Goal: Task Accomplishment & Management: Use online tool/utility

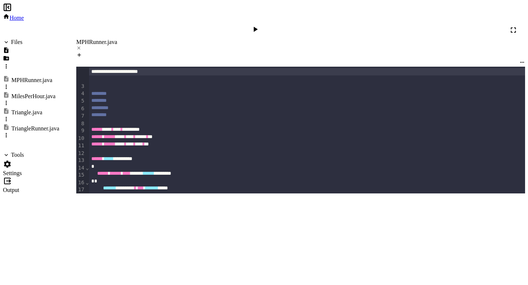
scroll to position [332, 0]
click at [26, 93] on div "MilesPerHour.java" at bounding box center [33, 96] width 44 height 7
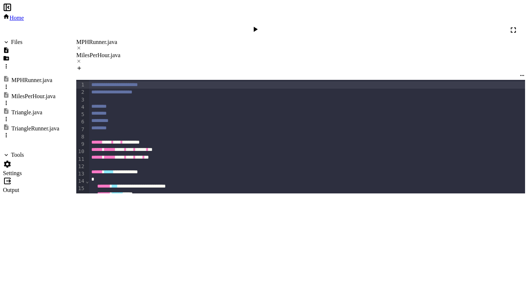
click at [262, 25] on div at bounding box center [256, 30] width 11 height 10
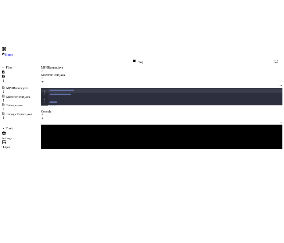
scroll to position [305, 0]
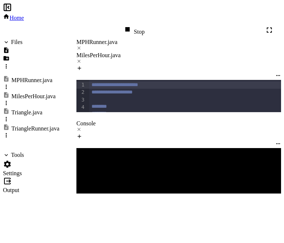
click at [153, 238] on div "Enter the distance ::" at bounding box center [175, 241] width 198 height 7
click at [99, 39] on div "MPHRunner.java" at bounding box center [178, 42] width 204 height 7
click at [161, 52] on div "MilesPerHour.java" at bounding box center [178, 58] width 204 height 13
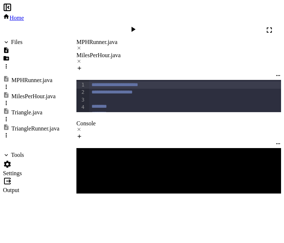
click at [104, 39] on div "MPHRunner.java" at bounding box center [178, 42] width 204 height 7
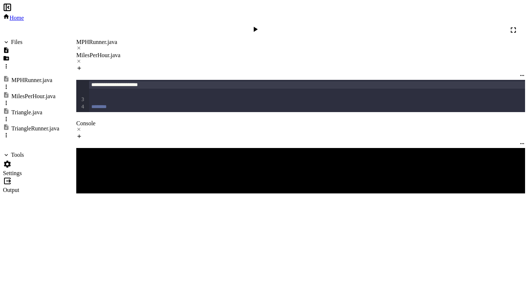
scroll to position [251, 0]
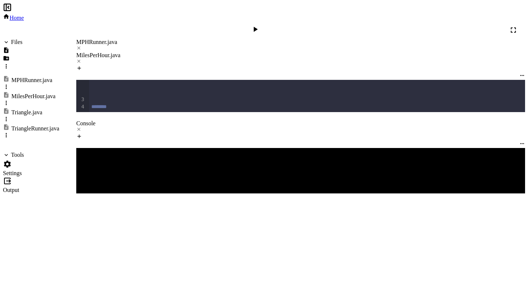
scroll to position [446, 0]
click at [258, 27] on icon at bounding box center [256, 29] width 4 height 5
click at [82, 247] on textarea "Terminal input" at bounding box center [79, 251] width 6 height 9
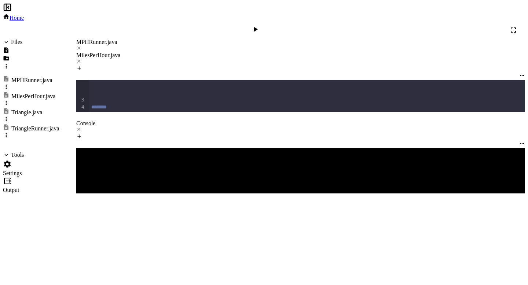
scroll to position [208, 0]
click at [176, 52] on div "MilesPerHour.java" at bounding box center [300, 55] width 449 height 7
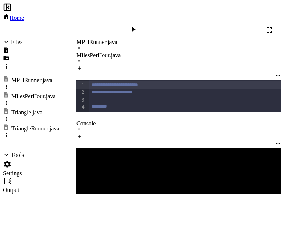
scroll to position [268, 0]
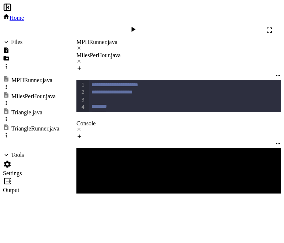
click at [137, 25] on icon at bounding box center [132, 29] width 9 height 9
click at [82, 227] on textarea "Terminal input" at bounding box center [79, 231] width 6 height 9
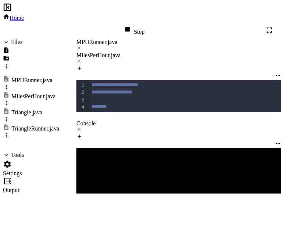
click at [144, 25] on div "Stop" at bounding box center [133, 30] width 21 height 10
click at [139, 25] on div at bounding box center [133, 30] width 11 height 10
drag, startPoint x: 186, startPoint y: 75, endPoint x: 177, endPoint y: 76, distance: 8.9
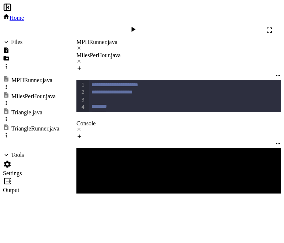
scroll to position [289, 0]
click at [137, 25] on icon at bounding box center [132, 29] width 9 height 9
drag, startPoint x: 118, startPoint y: 51, endPoint x: 109, endPoint y: 51, distance: 9.5
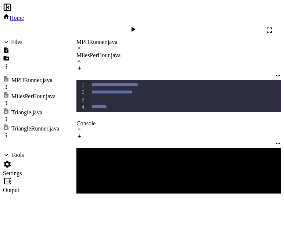
click at [137, 25] on icon at bounding box center [132, 29] width 9 height 9
click at [94, 39] on div "MPHRunner.java" at bounding box center [178, 42] width 204 height 7
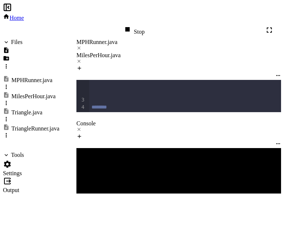
click at [144, 25] on div "Stop" at bounding box center [133, 30] width 21 height 10
click at [135, 27] on icon at bounding box center [133, 29] width 4 height 5
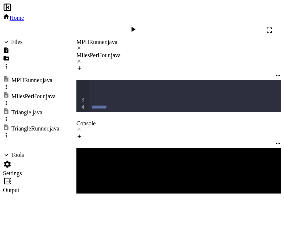
click at [137, 25] on icon at bounding box center [132, 29] width 9 height 9
click at [82, 227] on textarea "Terminal input" at bounding box center [79, 231] width 6 height 9
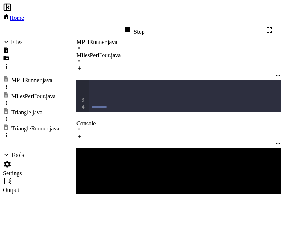
drag, startPoint x: 190, startPoint y: 77, endPoint x: 115, endPoint y: 78, distance: 74.5
copy div "**********"
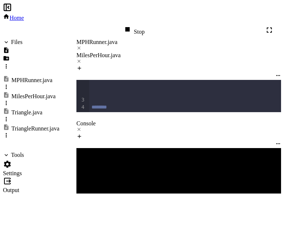
scroll to position [418, 0]
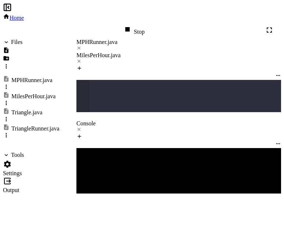
click at [144, 25] on div "Stop" at bounding box center [133, 30] width 21 height 10
click at [137, 25] on icon at bounding box center [132, 29] width 9 height 9
click at [82, 227] on textarea "Terminal input" at bounding box center [79, 231] width 6 height 9
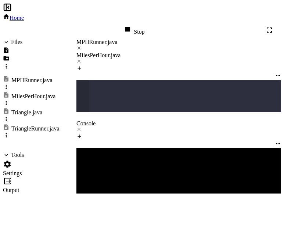
scroll to position [17, 0]
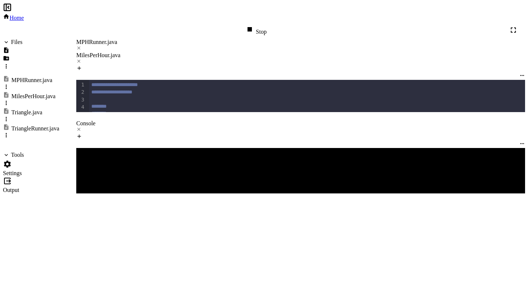
scroll to position [26, 0]
click at [10, 63] on icon at bounding box center [6, 66] width 7 height 7
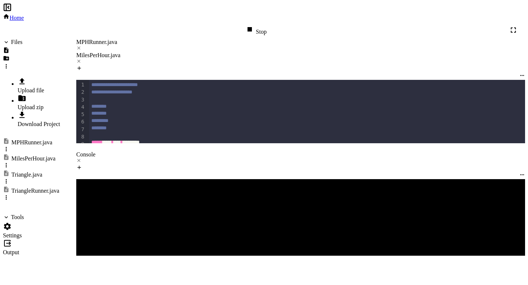
click at [60, 77] on li "Upload file" at bounding box center [39, 85] width 43 height 17
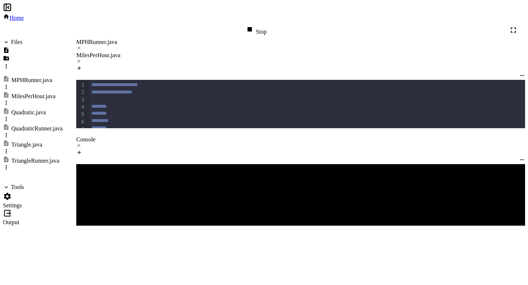
click at [10, 63] on icon at bounding box center [6, 66] width 7 height 7
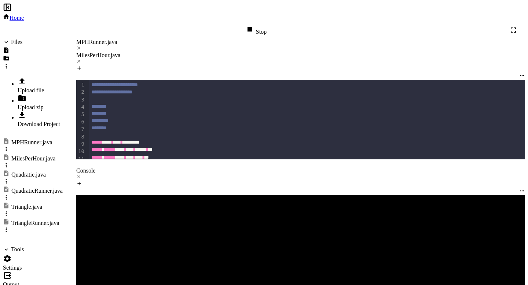
click at [63, 77] on div at bounding box center [40, 82] width 45 height 10
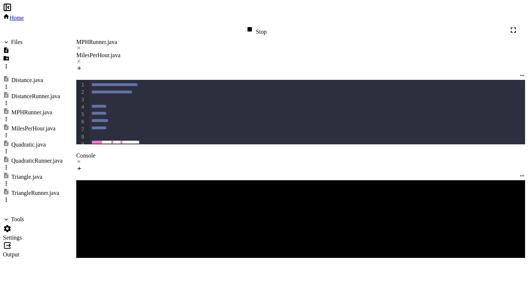
scroll to position [48, 0]
click at [267, 25] on div "Stop" at bounding box center [255, 30] width 21 height 10
click at [34, 142] on div "Quadratic.java" at bounding box center [28, 145] width 34 height 7
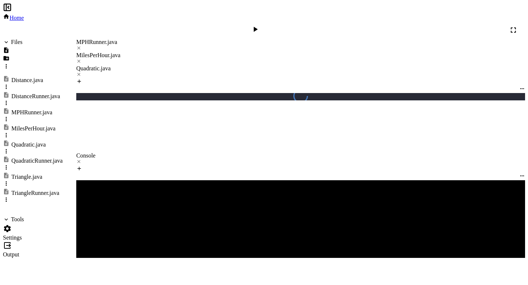
click at [37, 156] on div "QuadraticRunner.java" at bounding box center [33, 164] width 60 height 16
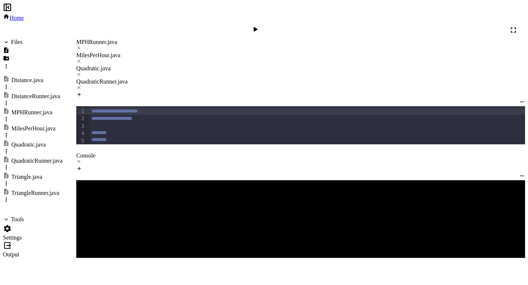
click at [81, 45] on icon at bounding box center [78, 47] width 5 height 5
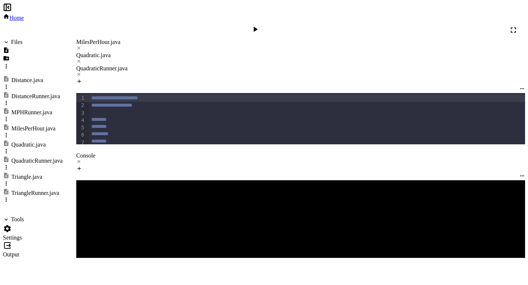
click at [81, 45] on icon at bounding box center [78, 47] width 5 height 5
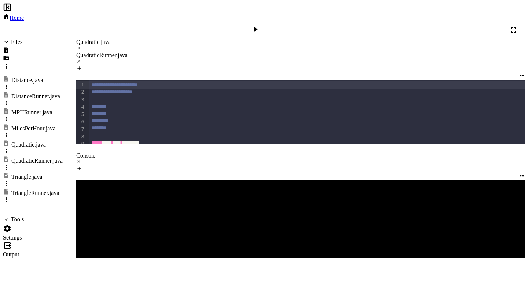
click at [97, 39] on div "Quadratic.java" at bounding box center [300, 42] width 449 height 7
click at [108, 159] on div at bounding box center [300, 162] width 449 height 7
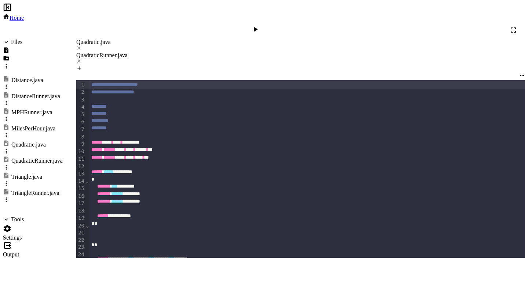
scroll to position [71, 0]
click at [31, 77] on div "Distance.java" at bounding box center [27, 80] width 32 height 7
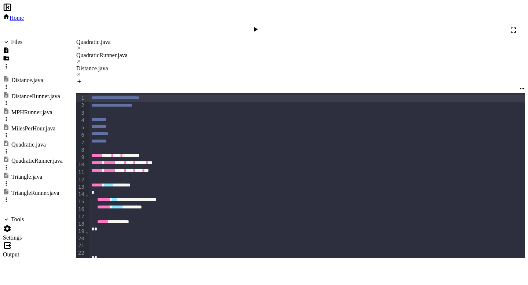
click at [81, 72] on icon at bounding box center [78, 74] width 5 height 5
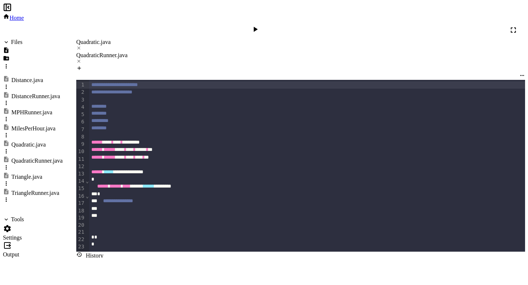
click at [28, 77] on div "Distance.java" at bounding box center [27, 80] width 32 height 7
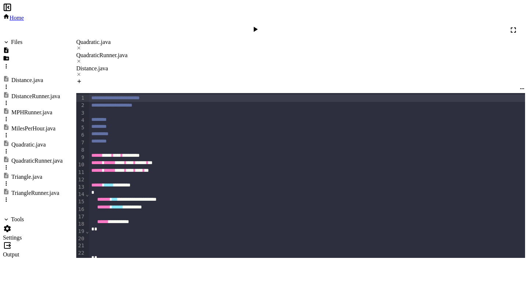
click at [28, 93] on div "DistanceRunner.java" at bounding box center [35, 96] width 49 height 7
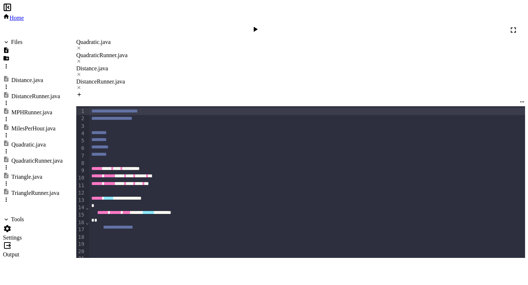
click at [242, 65] on div "Distance.java" at bounding box center [300, 68] width 449 height 7
click at [292, 78] on div "DistanceRunner.java" at bounding box center [300, 81] width 449 height 7
click at [244, 65] on div "Distance.java" at bounding box center [300, 71] width 449 height 13
click at [265, 72] on div at bounding box center [300, 75] width 449 height 7
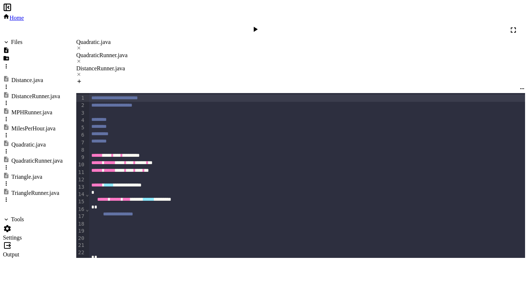
click at [81, 72] on icon at bounding box center [78, 74] width 5 height 5
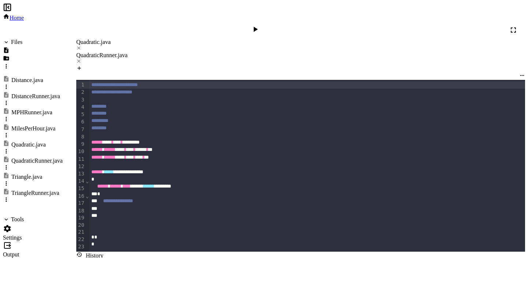
click at [96, 39] on div "Quadratic.java" at bounding box center [300, 42] width 449 height 7
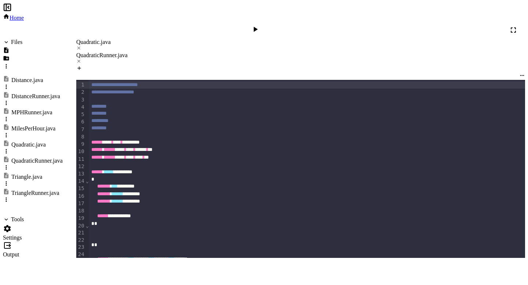
click at [114, 227] on div at bounding box center [308, 230] width 438 height 7
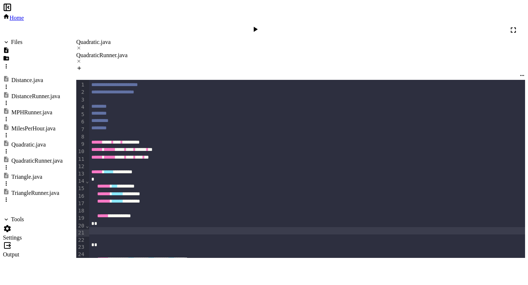
click at [115, 220] on div "*" at bounding box center [308, 223] width 438 height 7
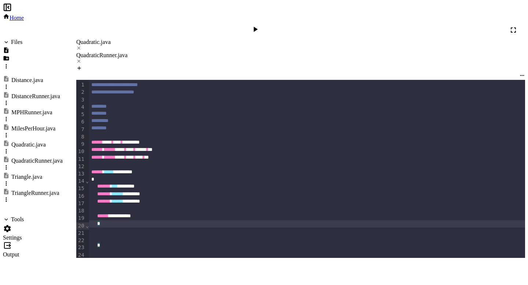
scroll to position [19, 0]
click at [117, 264] on div "*" at bounding box center [308, 267] width 438 height 7
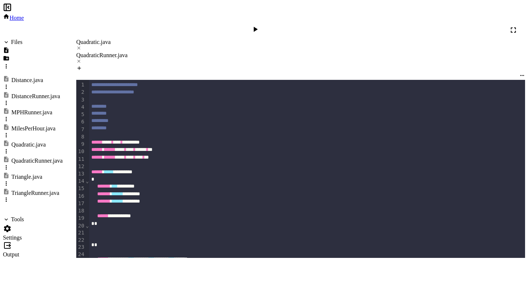
click at [39, 108] on div "MPHRunner.java" at bounding box center [33, 116] width 60 height 16
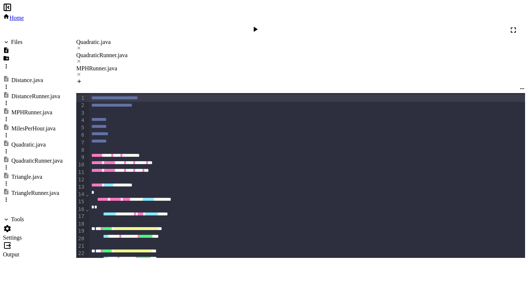
click at [39, 125] on div "MilesPerHour.java" at bounding box center [33, 128] width 44 height 7
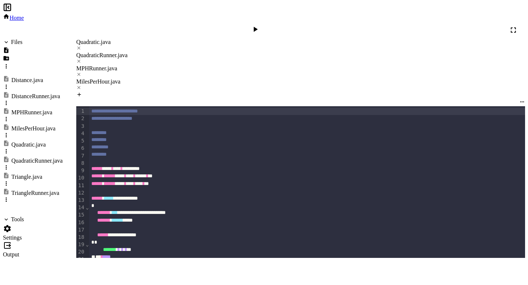
click at [268, 72] on div at bounding box center [300, 75] width 449 height 7
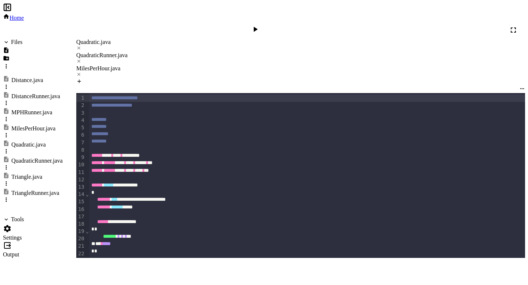
scroll to position [28, 0]
click at [277, 72] on div at bounding box center [300, 75] width 449 height 7
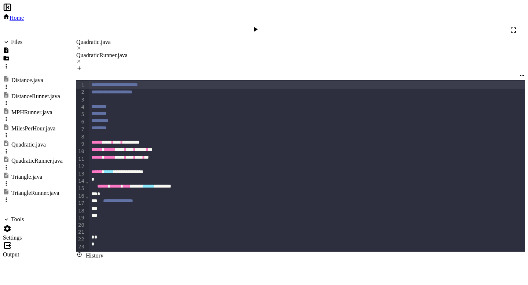
click at [107, 39] on div "Quadratic.java" at bounding box center [300, 42] width 449 height 7
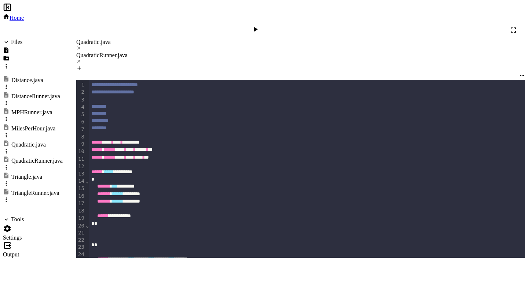
click at [127, 271] on div at bounding box center [308, 274] width 438 height 7
click at [138, 278] on div "* * *****" at bounding box center [308, 281] width 438 height 7
click at [113, 227] on div at bounding box center [308, 230] width 438 height 7
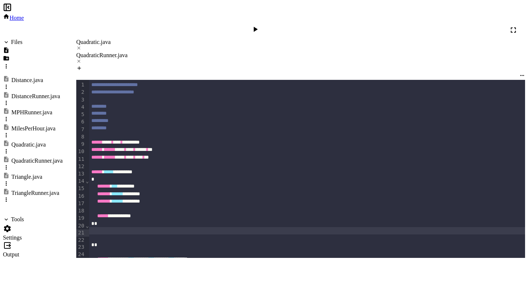
click at [117, 227] on div at bounding box center [308, 230] width 438 height 7
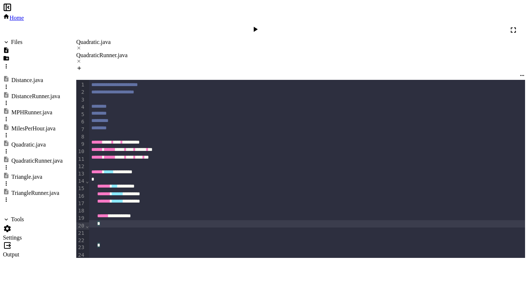
click at [117, 220] on div "*" at bounding box center [308, 223] width 438 height 7
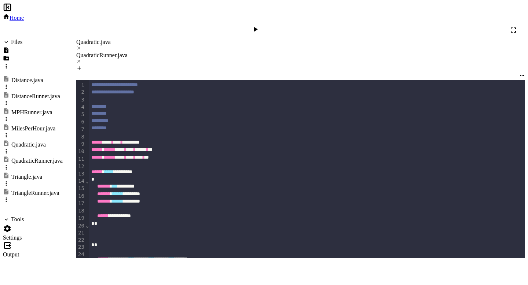
scroll to position [130, 0]
drag, startPoint x: 250, startPoint y: 148, endPoint x: 141, endPoint y: 149, distance: 109.3
copy div "* * * **** * **** ** * * * * * * * ** * * * * ***"
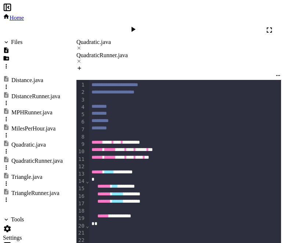
scroll to position [180, 0]
drag, startPoint x: 249, startPoint y: 106, endPoint x: 109, endPoint y: 102, distance: 140.5
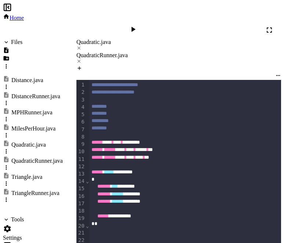
drag, startPoint x: 254, startPoint y: 106, endPoint x: 105, endPoint y: 98, distance: 149.5
drag, startPoint x: 142, startPoint y: 65, endPoint x: 109, endPoint y: 47, distance: 37.3
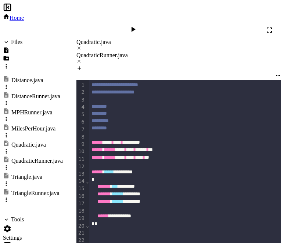
click at [128, 227] on div at bounding box center [186, 230] width 194 height 7
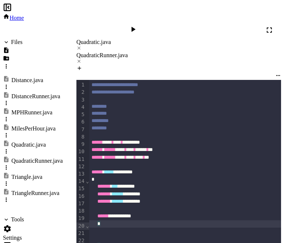
click at [122, 220] on div "*" at bounding box center [186, 223] width 194 height 7
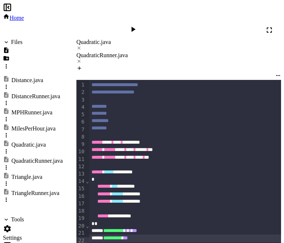
click at [117, 235] on span "**********" at bounding box center [112, 237] width 19 height 5
click at [140, 235] on div "******* * * *" at bounding box center [186, 238] width 194 height 7
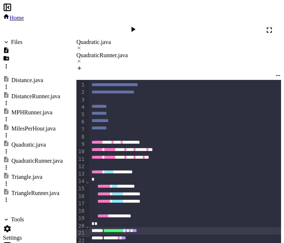
click at [166, 227] on div "**********" at bounding box center [186, 230] width 194 height 7
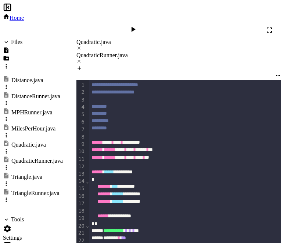
scroll to position [225, 0]
drag, startPoint x: 244, startPoint y: 201, endPoint x: 109, endPoint y: 203, distance: 135.4
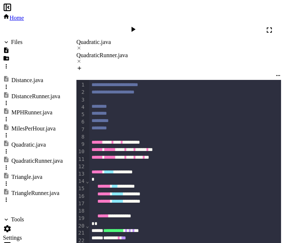
scroll to position [240, 0]
click at [154, 52] on div "QuadraticRunner.java" at bounding box center [178, 55] width 204 height 7
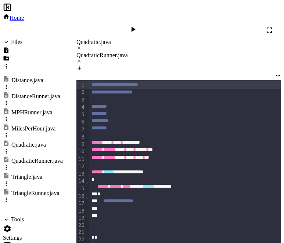
click at [29, 109] on div "MPHRunner.java" at bounding box center [31, 112] width 41 height 7
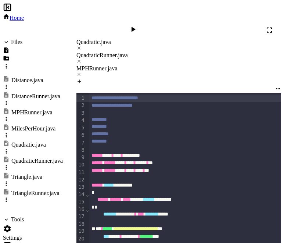
click at [155, 52] on div "QuadraticRunner.java" at bounding box center [178, 55] width 204 height 7
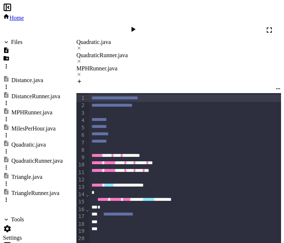
click at [220, 65] on div "MPHRunner.java" at bounding box center [178, 68] width 204 height 7
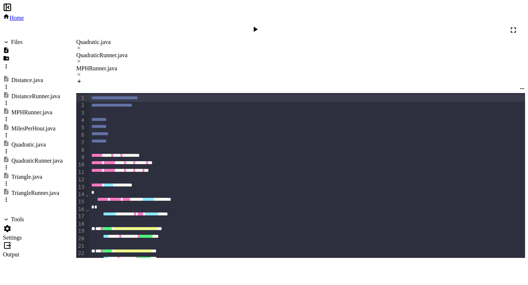
click at [168, 52] on div "QuadraticRunner.java" at bounding box center [300, 55] width 449 height 7
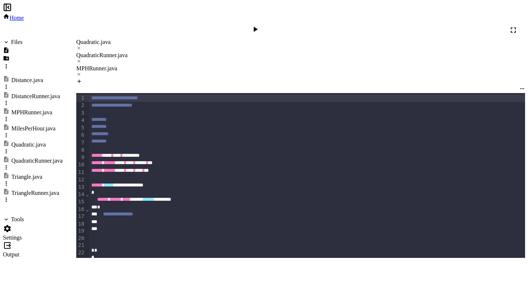
click at [249, 65] on div "MPHRunner.java" at bounding box center [300, 68] width 449 height 7
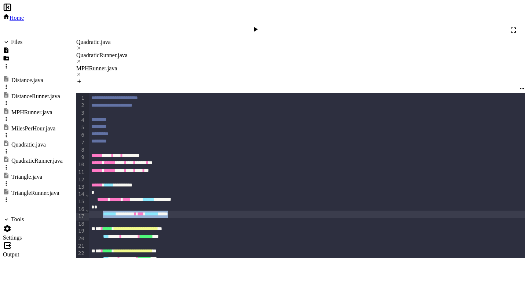
drag, startPoint x: 115, startPoint y: 154, endPoint x: 224, endPoint y: 155, distance: 108.9
click at [224, 211] on div "******* ******** * *** ******* *****" at bounding box center [308, 214] width 438 height 7
copy div "******* ******** * *** ******* *****"
click at [168, 52] on div "QuadraticRunner.java" at bounding box center [300, 55] width 449 height 7
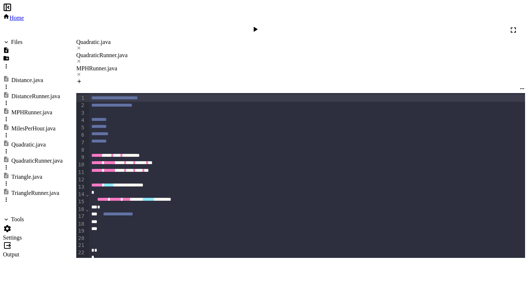
click at [174, 211] on div "**********" at bounding box center [308, 214] width 438 height 7
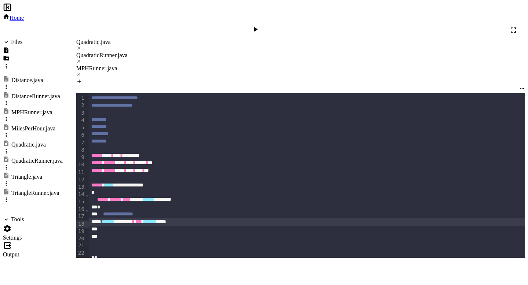
click at [237, 65] on div "MPHRunner.java" at bounding box center [300, 68] width 449 height 7
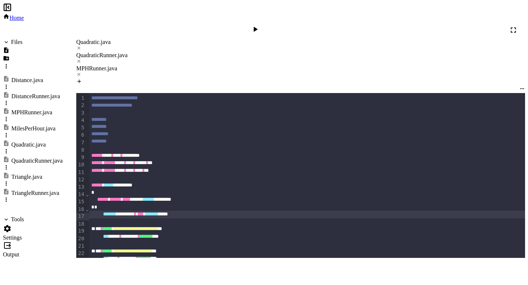
click at [45, 190] on div "TriangleRunner.java" at bounding box center [35, 193] width 48 height 7
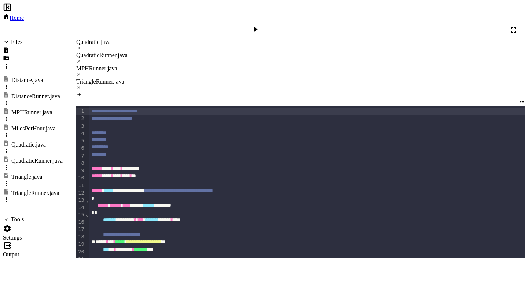
click at [240, 65] on div "MPHRunner.java" at bounding box center [300, 68] width 449 height 7
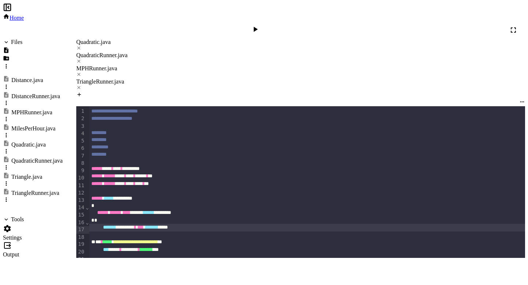
click at [301, 78] on div "TriangleRunner.java" at bounding box center [300, 81] width 449 height 7
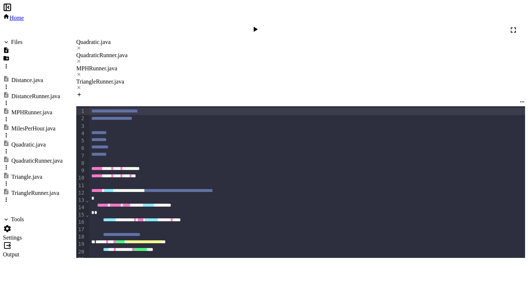
click at [244, 65] on div "MPHRunner.java" at bounding box center [300, 68] width 449 height 7
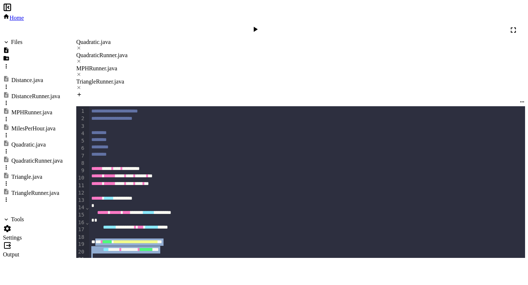
drag, startPoint x: 114, startPoint y: 168, endPoint x: 219, endPoint y: 222, distance: 117.8
copy div "**********"
click at [185, 52] on div "QuadraticRunner.java" at bounding box center [300, 55] width 449 height 7
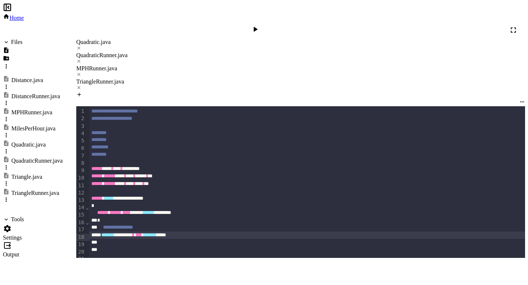
click at [228, 239] on div at bounding box center [308, 242] width 438 height 7
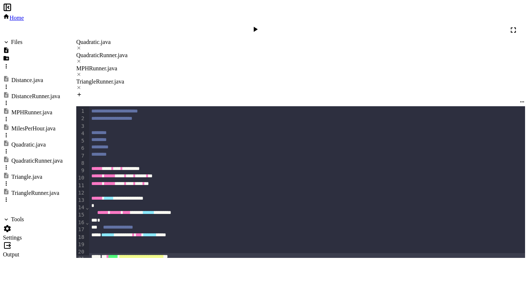
click at [106, 253] on div "**********" at bounding box center [308, 256] width 438 height 7
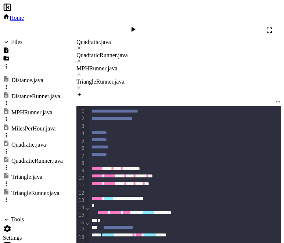
scroll to position [9, 0]
drag, startPoint x: 205, startPoint y: 174, endPoint x: 168, endPoint y: 174, distance: 36.7
drag, startPoint x: 195, startPoint y: 194, endPoint x: 169, endPoint y: 196, distance: 26.5
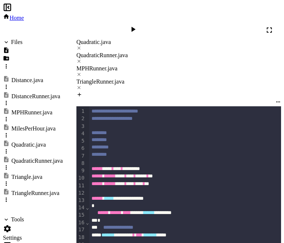
scroll to position [49, 0]
drag, startPoint x: 201, startPoint y: 178, endPoint x: 168, endPoint y: 180, distance: 32.3
click at [233, 65] on div "MPHRunner.java" at bounding box center [178, 68] width 204 height 7
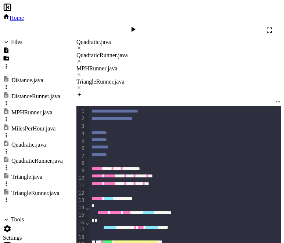
scroll to position [62, 0]
click at [174, 52] on div "QuadraticRunner.java" at bounding box center [178, 55] width 204 height 7
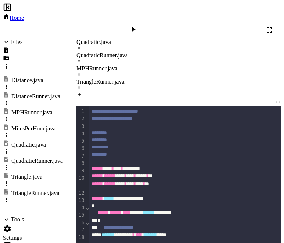
click at [224, 65] on div "MPHRunner.java" at bounding box center [178, 68] width 204 height 7
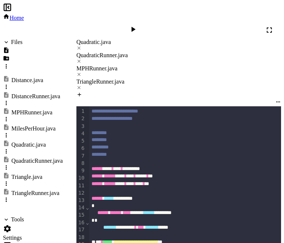
click at [178, 52] on div "QuadraticRunner.java" at bounding box center [178, 55] width 204 height 7
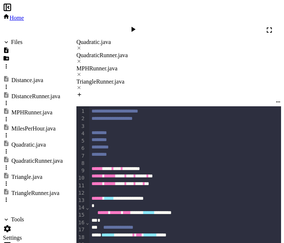
click at [233, 65] on div "MPHRunner.java" at bounding box center [178, 68] width 204 height 7
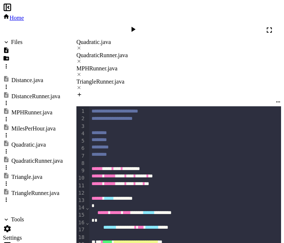
click at [161, 52] on div "QuadraticRunner.java" at bounding box center [178, 55] width 204 height 7
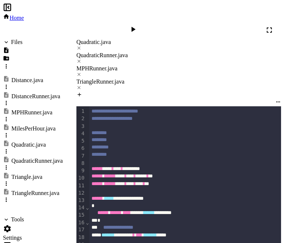
click at [98, 39] on div "Quadratic.java" at bounding box center [178, 42] width 204 height 7
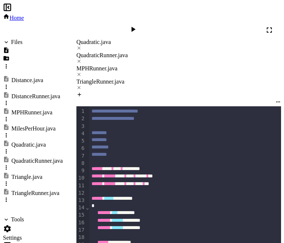
scroll to position [226, 0]
click at [224, 65] on div "MPHRunner.java" at bounding box center [178, 71] width 204 height 13
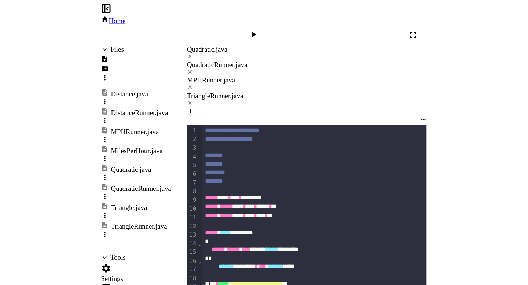
scroll to position [92, 0]
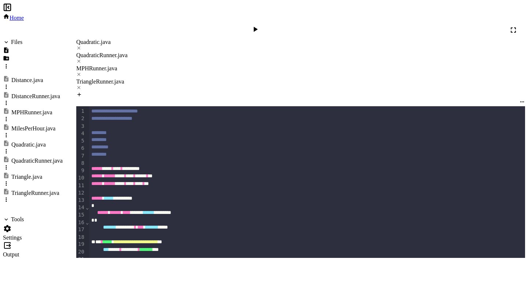
click at [81, 85] on icon at bounding box center [78, 87] width 5 height 5
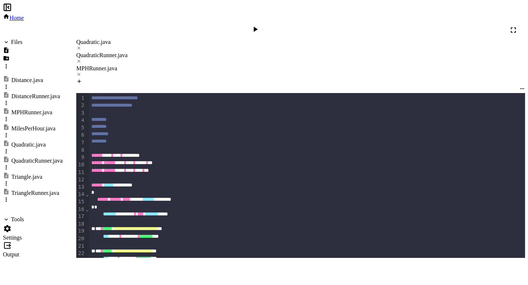
click at [31, 125] on div "MilesPerHour.java" at bounding box center [33, 128] width 44 height 7
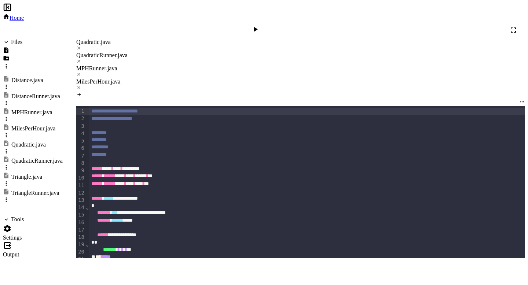
click at [236, 65] on div "MPHRunner.java" at bounding box center [300, 68] width 449 height 7
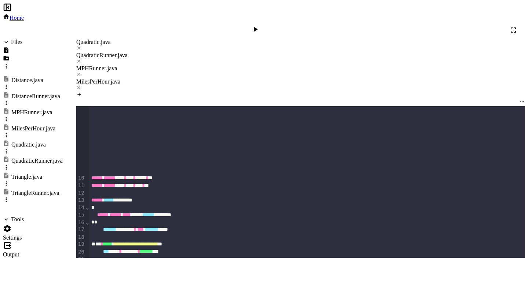
click at [172, 52] on div "QuadraticRunner.java" at bounding box center [300, 55] width 449 height 7
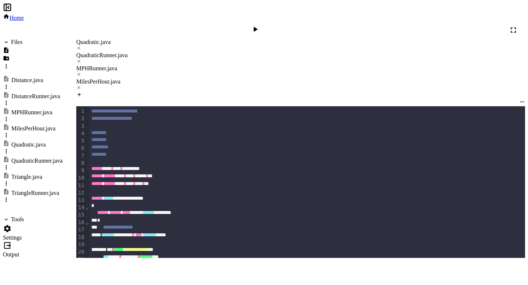
click at [138, 254] on div "*** **** * ******** * ******* ***" at bounding box center [308, 257] width 438 height 7
click at [136, 276] on div "*** *** * ******** * ******* ***" at bounding box center [308, 279] width 438 height 7
click at [103, 39] on div "Quadratic.java" at bounding box center [300, 42] width 449 height 7
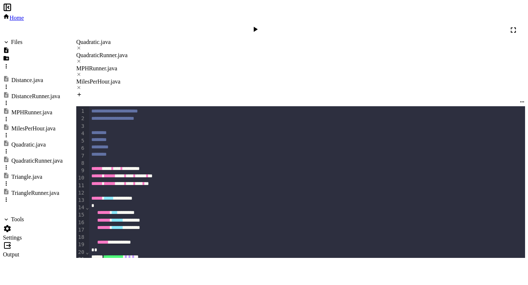
scroll to position [198, 0]
click at [152, 52] on div "QuadraticRunner.java" at bounding box center [300, 55] width 449 height 7
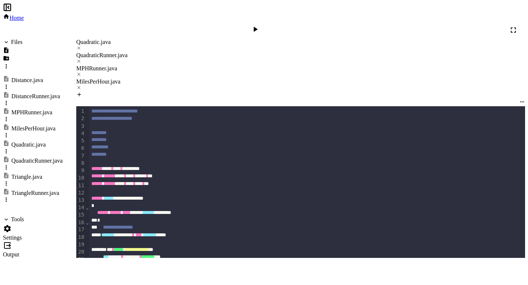
click at [232, 65] on div "MPHRunner.java" at bounding box center [300, 68] width 449 height 7
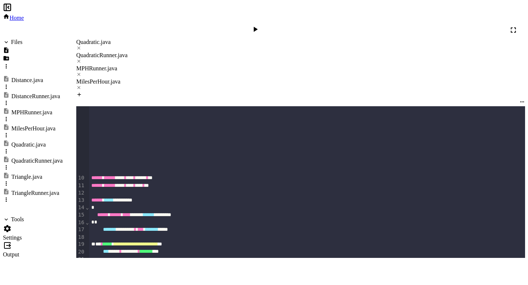
scroll to position [120, 0]
click at [109, 39] on div "Quadratic.java" at bounding box center [300, 42] width 449 height 7
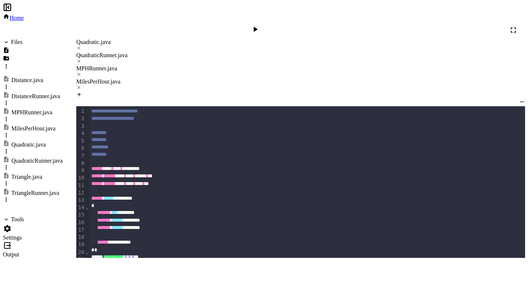
click at [159, 52] on div "QuadraticRunner.java" at bounding box center [300, 55] width 449 height 7
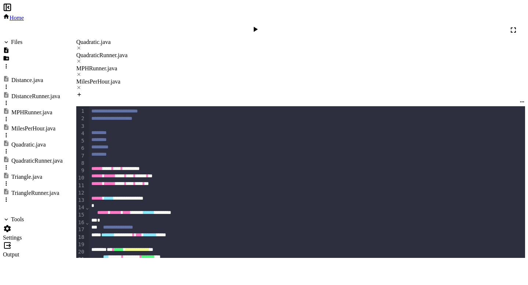
click at [234, 65] on div "MPHRunner.java" at bounding box center [300, 71] width 449 height 13
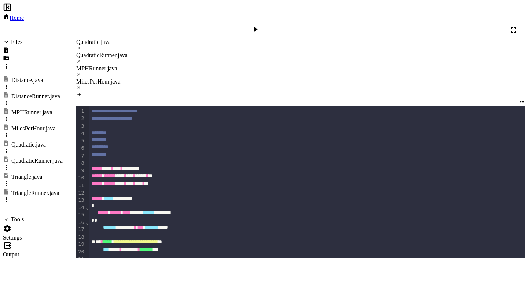
scroll to position [45, 0]
click at [296, 78] on div "MilesPerHour.java" at bounding box center [300, 81] width 449 height 7
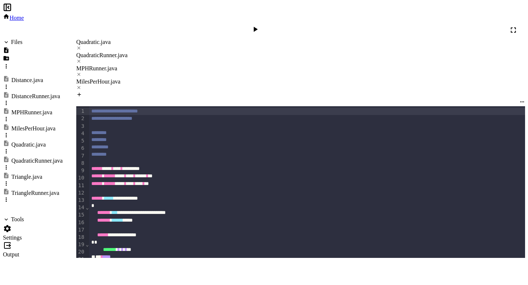
scroll to position [33, 0]
click at [178, 52] on div "QuadraticRunner.java" at bounding box center [300, 55] width 449 height 7
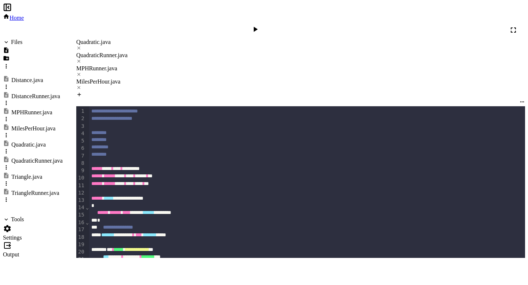
click at [235, 65] on div "MPHRunner.java" at bounding box center [300, 68] width 449 height 7
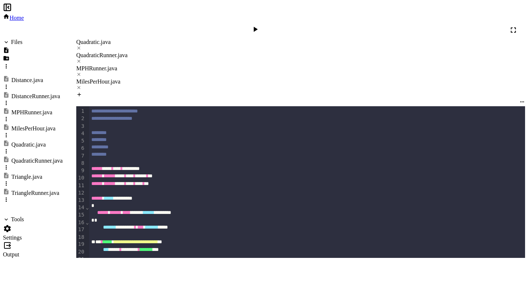
scroll to position [104, 0]
click at [166, 52] on div "QuadraticRunner.java" at bounding box center [300, 55] width 449 height 7
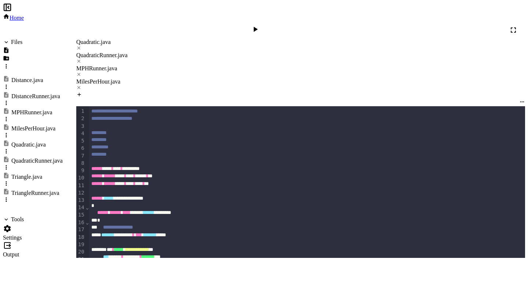
click at [98, 39] on div "Quadratic.java" at bounding box center [300, 42] width 449 height 7
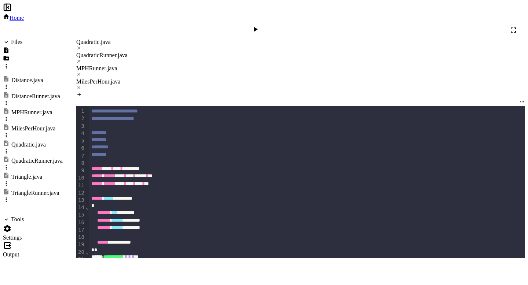
scroll to position [164, 0]
click at [164, 52] on div "QuadraticRunner.java" at bounding box center [300, 55] width 449 height 7
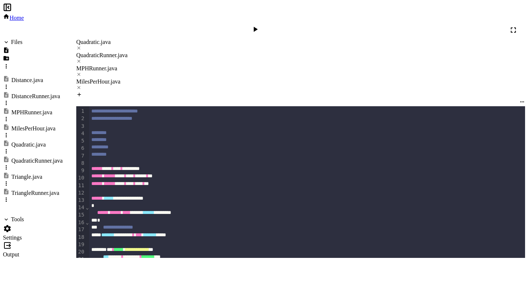
click at [110, 39] on div "Quadratic.java" at bounding box center [300, 45] width 449 height 13
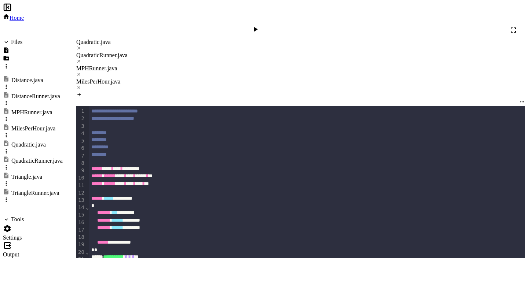
click at [164, 52] on div "QuadraticRunner.java" at bounding box center [300, 55] width 449 height 7
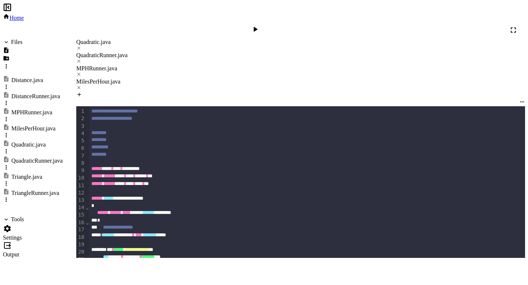
click at [104, 39] on div "Quadratic.java" at bounding box center [300, 42] width 449 height 7
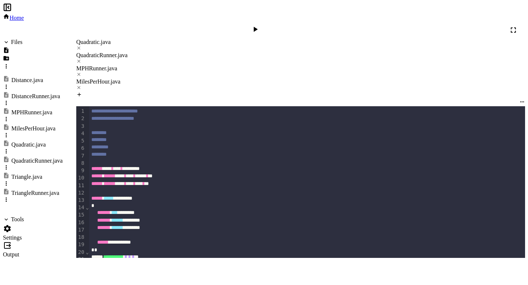
scroll to position [194, 0]
click at [167, 52] on div "QuadraticRunner.java" at bounding box center [300, 55] width 449 height 7
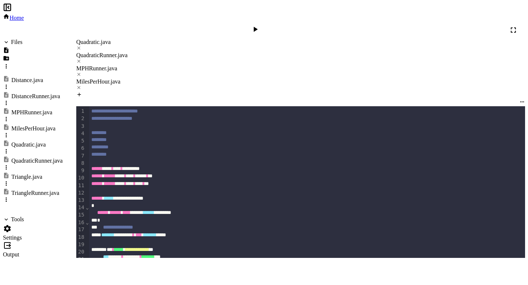
click at [105, 39] on div "Quadratic.java" at bounding box center [300, 45] width 449 height 13
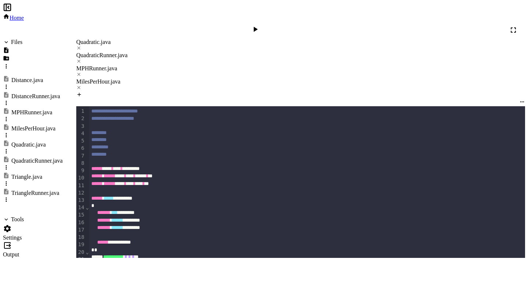
click at [167, 52] on div "QuadraticRunner.java" at bounding box center [300, 55] width 449 height 7
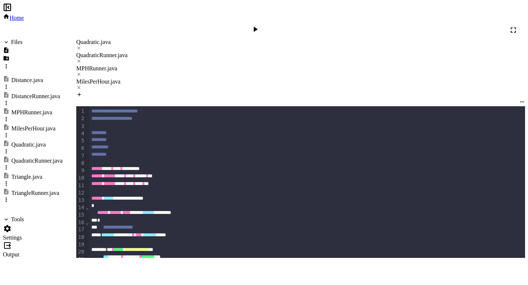
click at [260, 25] on icon at bounding box center [255, 29] width 9 height 9
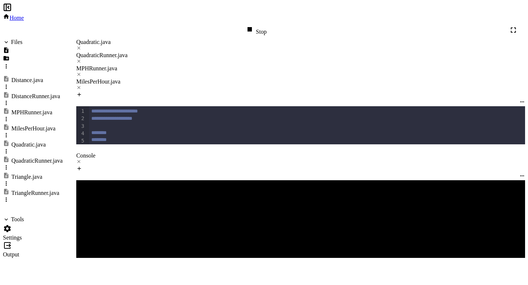
scroll to position [13, 0]
click at [109, 166] on div at bounding box center [300, 162] width 449 height 7
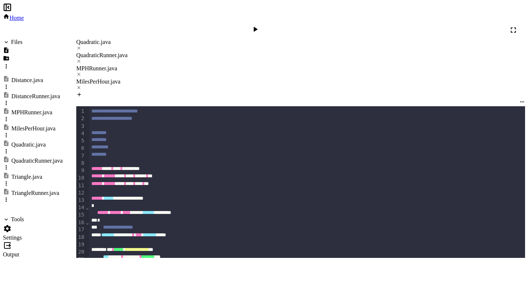
click at [107, 39] on div "Quadratic.java" at bounding box center [300, 42] width 449 height 7
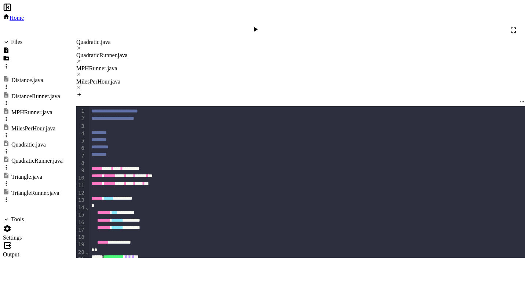
click at [171, 52] on div "QuadraticRunner.java" at bounding box center [300, 55] width 449 height 7
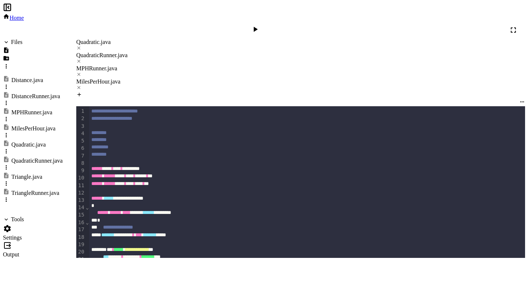
scroll to position [29, 0]
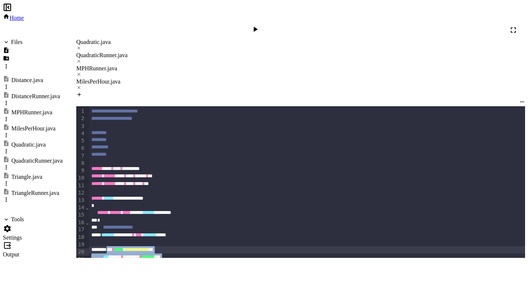
drag, startPoint x: 158, startPoint y: 232, endPoint x: 116, endPoint y: 147, distance: 95.0
click at [116, 147] on div "**********" at bounding box center [308, 239] width 438 height 266
copy div "**********"
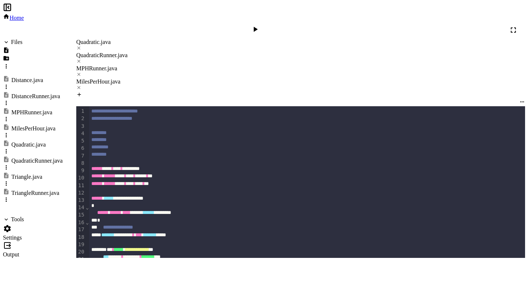
scroll to position [89, 0]
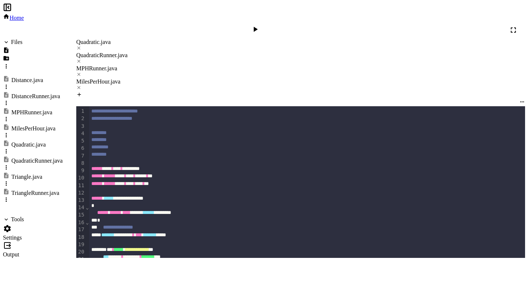
drag, startPoint x: 164, startPoint y: 243, endPoint x: 115, endPoint y: 160, distance: 96.7
click at [115, 160] on div "**********" at bounding box center [308, 287] width 438 height 362
click at [262, 25] on div at bounding box center [256, 30] width 11 height 10
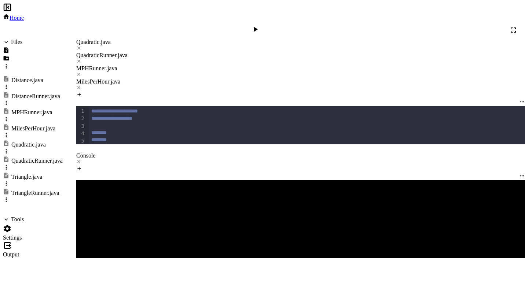
scroll to position [59, 0]
click at [80, 163] on icon at bounding box center [78, 161] width 3 height 3
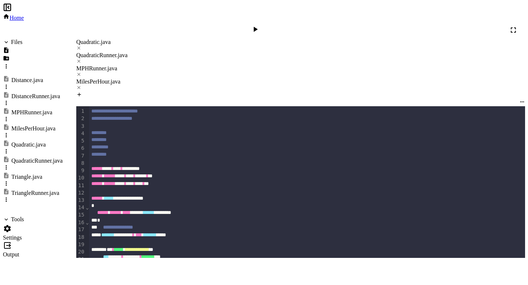
click at [12, 224] on icon at bounding box center [7, 228] width 9 height 9
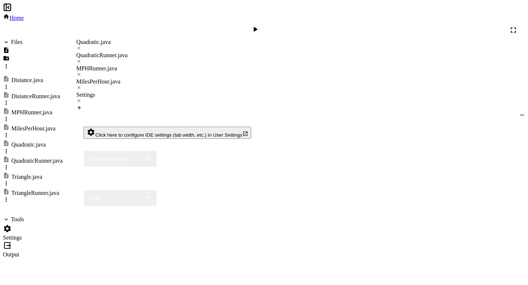
click at [109, 156] on div "MPHRunner.java" at bounding box center [107, 159] width 37 height 6
click at [125, 200] on li "Quadratic.java" at bounding box center [123, 203] width 51 height 7
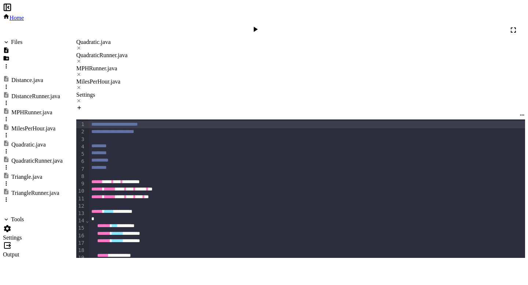
click at [11, 224] on icon at bounding box center [7, 228] width 9 height 9
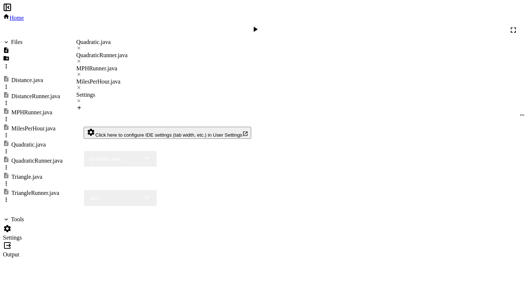
click at [113, 151] on button "Quadratic.java" at bounding box center [120, 159] width 73 height 17
click at [120, 206] on li "QuadraticRunner.java" at bounding box center [123, 209] width 51 height 7
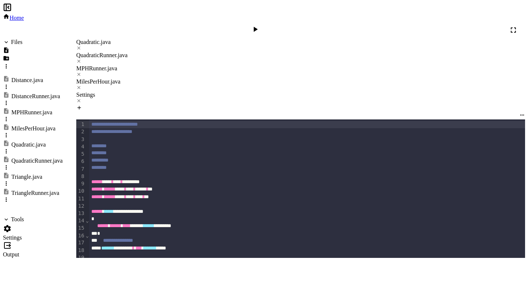
click at [260, 25] on icon at bounding box center [255, 29] width 9 height 9
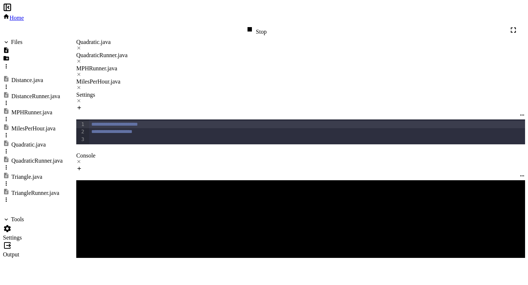
click at [81, 98] on icon at bounding box center [78, 100] width 5 height 5
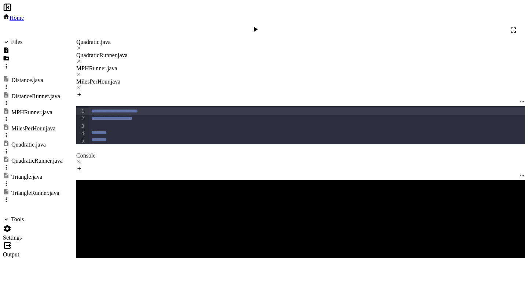
scroll to position [152, 0]
click at [80, 161] on icon at bounding box center [78, 161] width 3 height 3
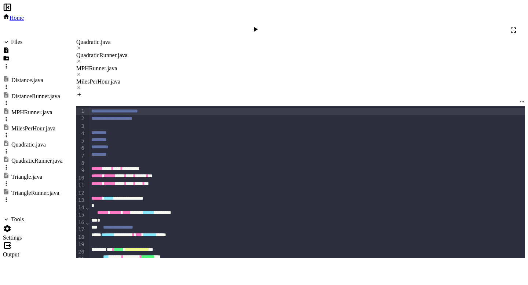
scroll to position [126, 0]
click at [99, 39] on div "Quadratic.java" at bounding box center [300, 45] width 449 height 13
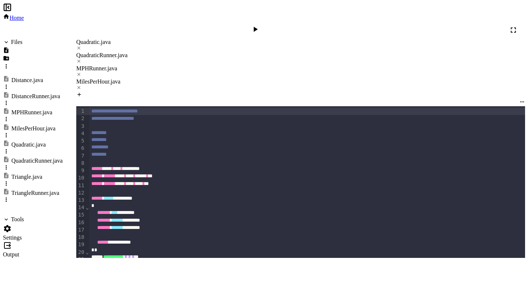
scroll to position [198, 0]
click at [262, 25] on div at bounding box center [256, 30] width 11 height 10
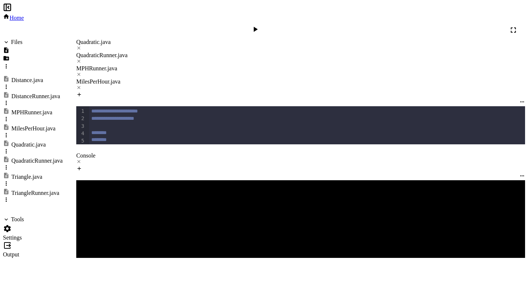
scroll to position [0, 0]
click at [164, 52] on div "QuadraticRunner.java" at bounding box center [300, 55] width 449 height 7
click at [106, 166] on div at bounding box center [300, 162] width 449 height 7
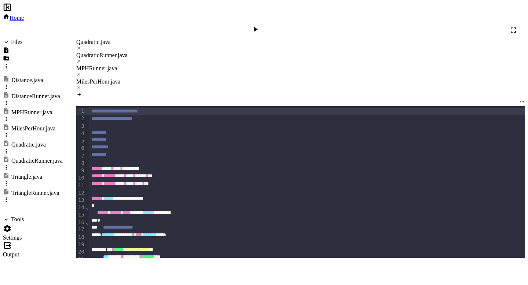
scroll to position [80, 0]
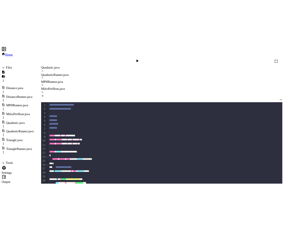
scroll to position [108, 0]
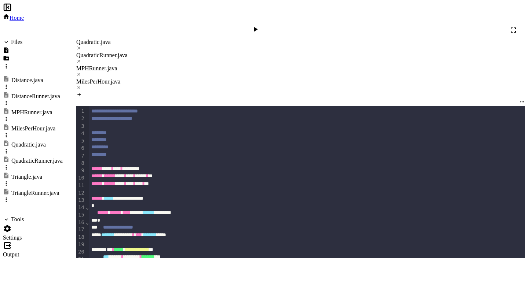
click at [260, 25] on icon at bounding box center [255, 29] width 9 height 9
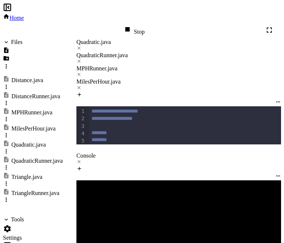
click at [100, 39] on div "Quadratic.java" at bounding box center [178, 42] width 204 height 7
click at [81, 159] on icon at bounding box center [78, 161] width 5 height 5
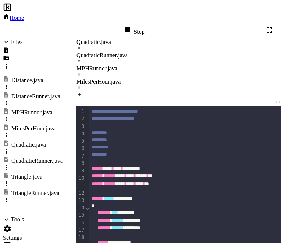
scroll to position [240, 0]
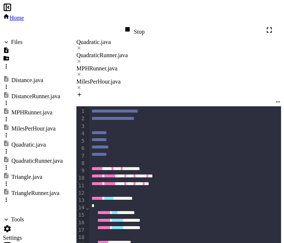
click at [144, 25] on div "Stop" at bounding box center [133, 30] width 21 height 10
click at [139, 25] on div at bounding box center [133, 30] width 11 height 10
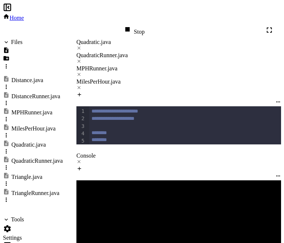
click at [144, 25] on div "Stop" at bounding box center [133, 30] width 21 height 10
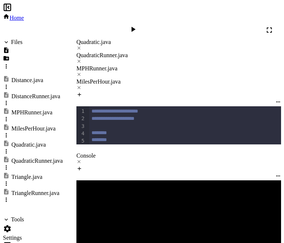
click at [137, 25] on icon at bounding box center [132, 29] width 9 height 9
click at [144, 25] on div "Stop" at bounding box center [133, 30] width 21 height 10
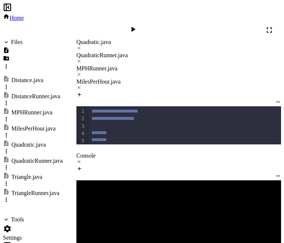
click at [137, 25] on icon at bounding box center [132, 29] width 9 height 9
click at [144, 25] on div "Stop" at bounding box center [133, 30] width 21 height 10
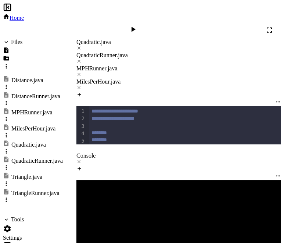
click at [137, 25] on icon at bounding box center [132, 29] width 9 height 9
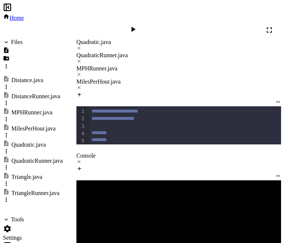
click at [143, 21] on div at bounding box center [134, 30] width 18 height 18
click at [137, 25] on icon at bounding box center [132, 29] width 9 height 9
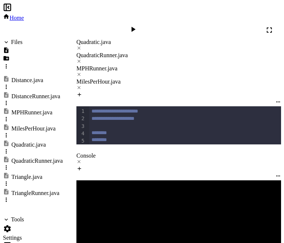
scroll to position [0, 0]
click at [166, 52] on div "QuadraticRunner.java" at bounding box center [178, 55] width 204 height 7
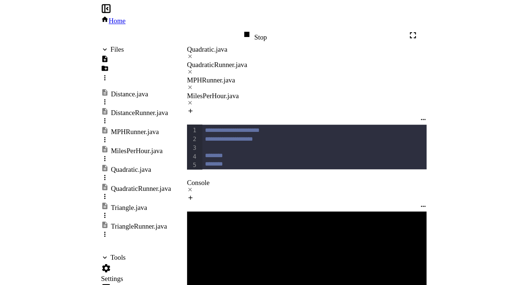
scroll to position [172, 0]
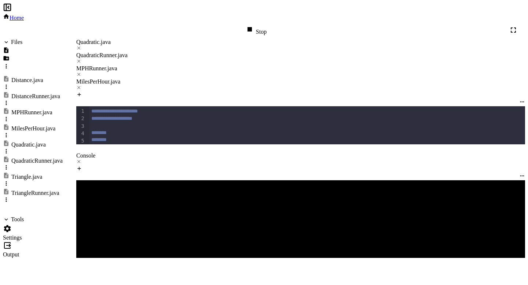
click at [80, 162] on icon at bounding box center [78, 161] width 3 height 3
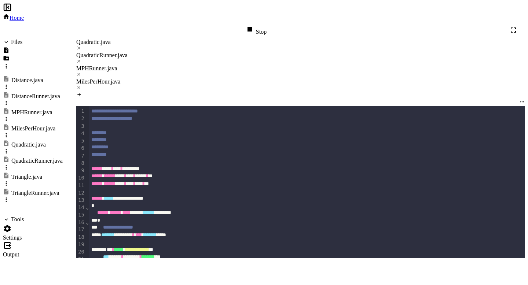
drag, startPoint x: 158, startPoint y: 229, endPoint x: 117, endPoint y: 146, distance: 92.3
click at [117, 146] on div "**********" at bounding box center [308, 287] width 438 height 362
drag, startPoint x: 164, startPoint y: 231, endPoint x: 112, endPoint y: 145, distance: 100.7
click at [112, 145] on div "**********" at bounding box center [308, 287] width 438 height 362
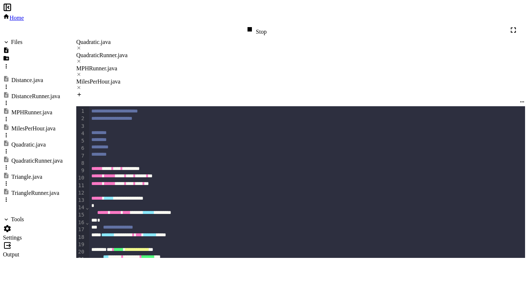
copy div "**********"
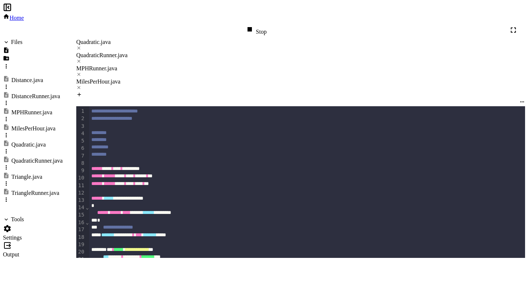
scroll to position [216, 0]
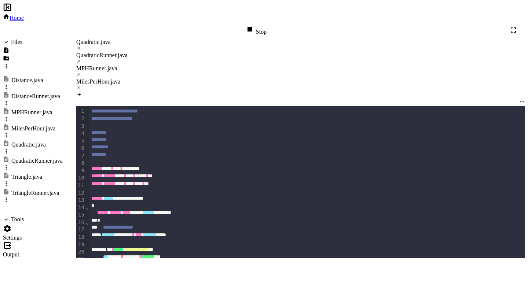
click at [267, 25] on div "Stop" at bounding box center [255, 30] width 21 height 10
click at [260, 25] on icon at bounding box center [255, 29] width 9 height 9
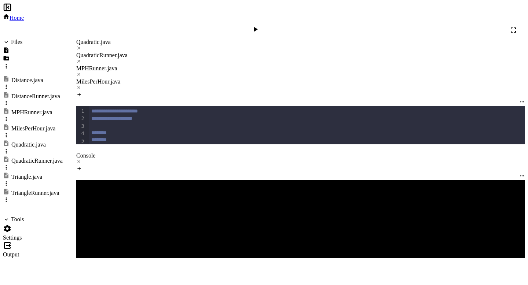
scroll to position [310, 0]
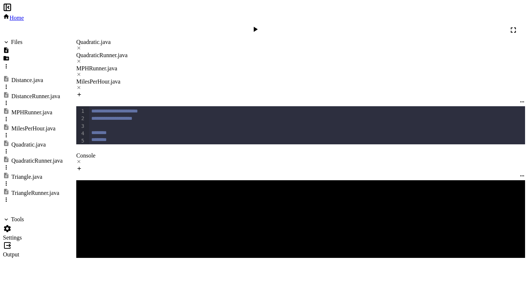
click at [81, 161] on icon at bounding box center [78, 161] width 5 height 5
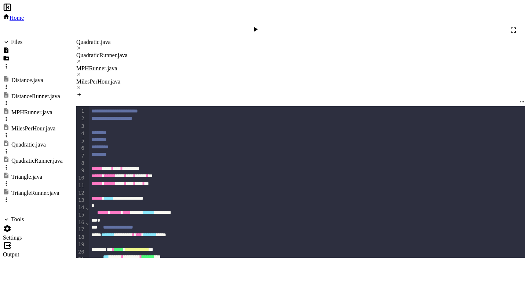
click at [260, 25] on icon at bounding box center [255, 29] width 9 height 9
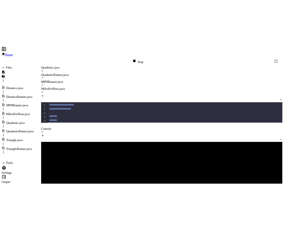
scroll to position [209, 0]
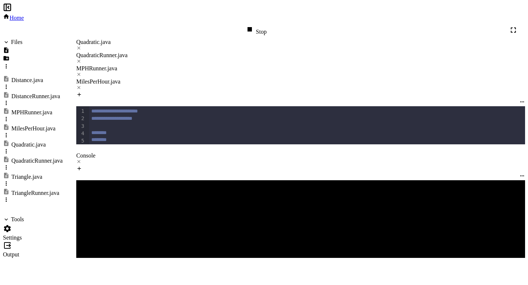
click at [111, 160] on div at bounding box center [300, 162] width 449 height 7
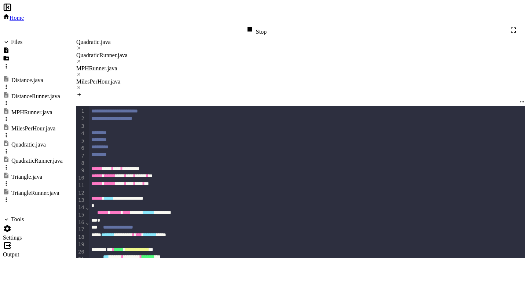
click at [267, 25] on div "Stop" at bounding box center [255, 30] width 21 height 10
click at [260, 25] on icon at bounding box center [255, 29] width 9 height 9
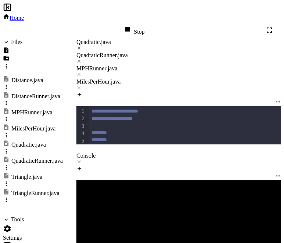
click at [88, 39] on div "Quadratic.java" at bounding box center [178, 42] width 204 height 7
click at [81, 159] on icon at bounding box center [78, 161] width 5 height 5
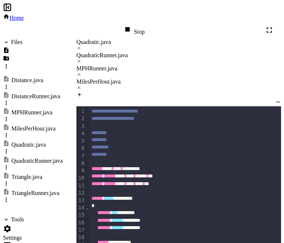
click at [144, 25] on div "Stop" at bounding box center [133, 30] width 21 height 10
click at [137, 25] on icon at bounding box center [132, 29] width 9 height 9
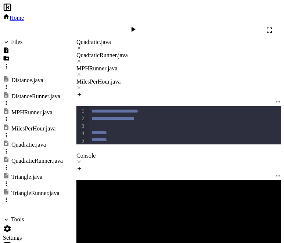
click at [81, 159] on icon at bounding box center [78, 161] width 5 height 5
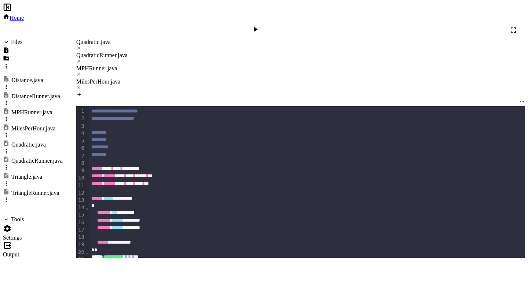
scroll to position [198, 0]
click at [260, 25] on icon at bounding box center [255, 29] width 9 height 9
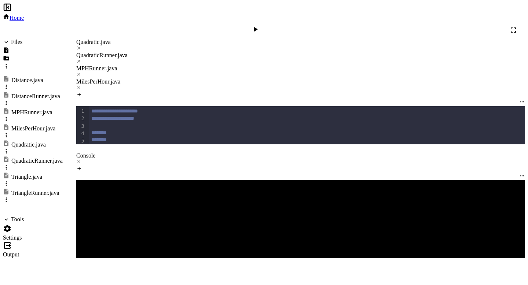
scroll to position [335, 0]
click at [81, 162] on icon at bounding box center [78, 161] width 5 height 5
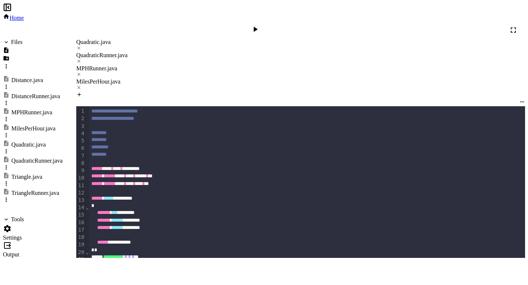
scroll to position [198, 0]
click at [23, 174] on div "Triangle.java" at bounding box center [26, 177] width 31 height 7
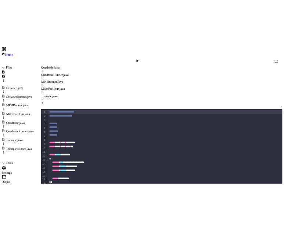
scroll to position [234, 0]
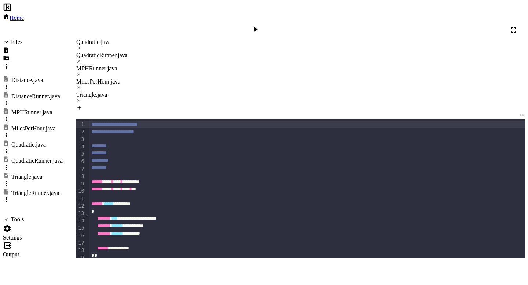
click at [103, 39] on div "Quadratic.java" at bounding box center [300, 42] width 449 height 7
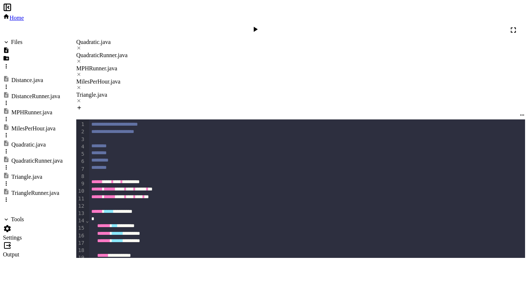
click at [262, 25] on div at bounding box center [256, 30] width 11 height 10
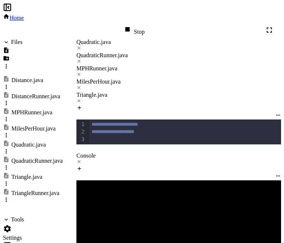
click at [81, 159] on icon at bounding box center [78, 161] width 5 height 5
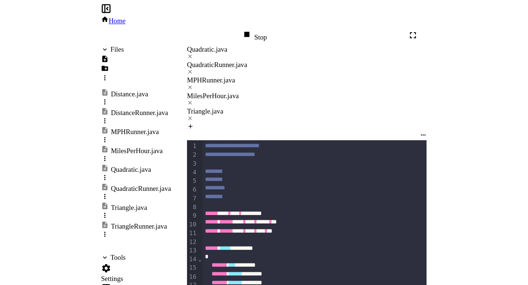
scroll to position [153, 0]
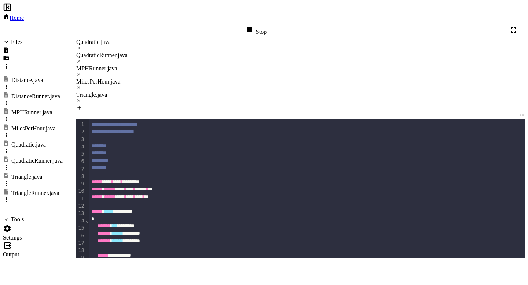
click at [81, 45] on icon at bounding box center [78, 47] width 5 height 5
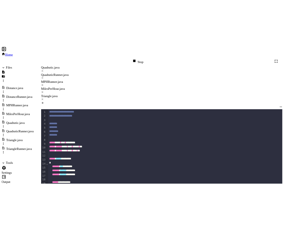
scroll to position [252, 0]
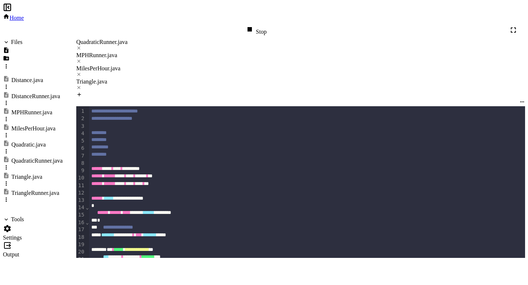
click at [132, 39] on div "QuadraticRunner.java" at bounding box center [300, 42] width 449 height 7
click at [81, 45] on icon at bounding box center [78, 47] width 5 height 5
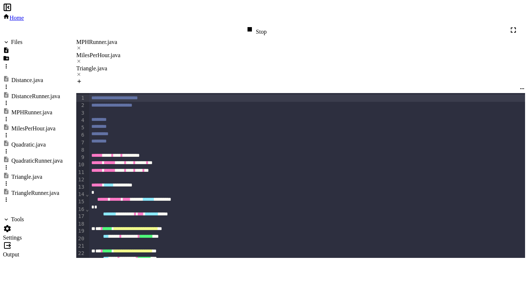
click at [39, 174] on div "Triangle.java" at bounding box center [26, 177] width 31 height 7
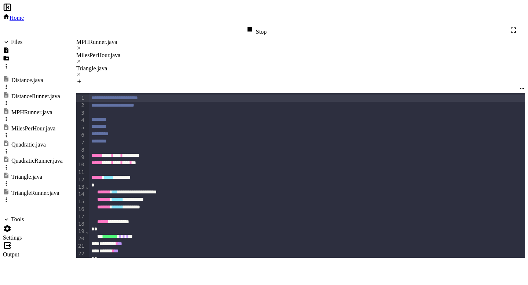
click at [39, 190] on div "TriangleRunner.java" at bounding box center [35, 193] width 48 height 7
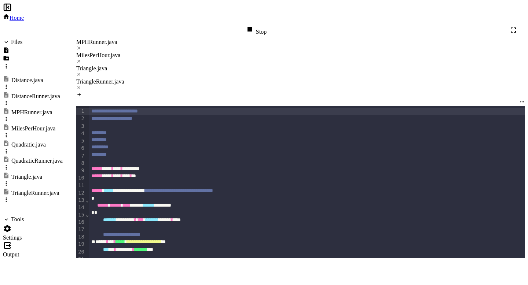
click at [81, 45] on icon at bounding box center [78, 47] width 5 height 5
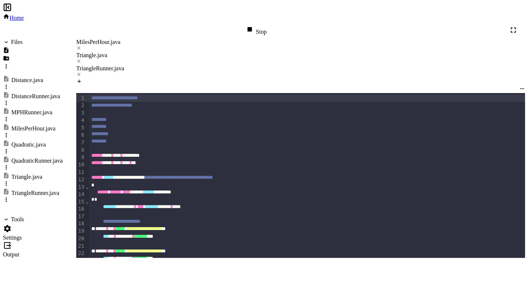
click at [135, 45] on div at bounding box center [300, 48] width 449 height 7
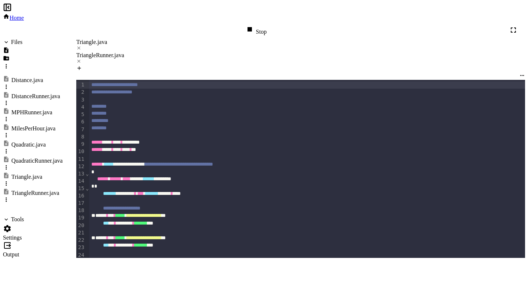
click at [99, 39] on div "Triangle.java" at bounding box center [300, 42] width 449 height 7
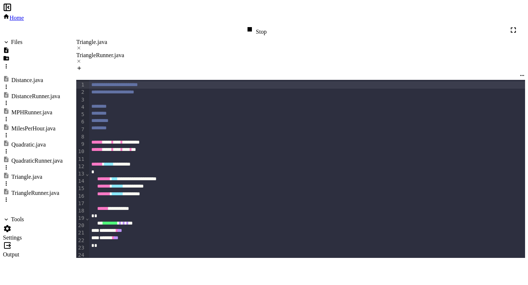
click at [29, 77] on div "Distance.java" at bounding box center [27, 80] width 32 height 7
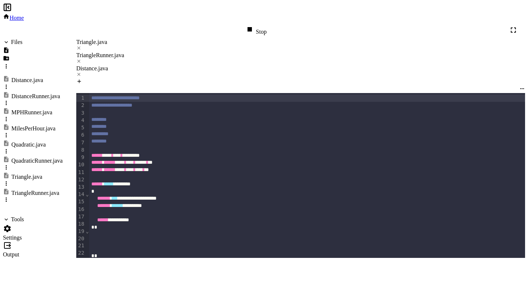
click at [29, 93] on div "DistanceRunner.java" at bounding box center [35, 96] width 49 height 7
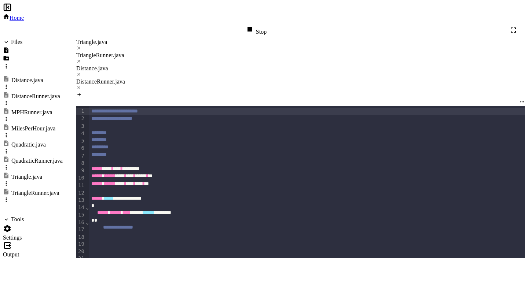
click at [223, 65] on div "Distance.java" at bounding box center [300, 68] width 449 height 7
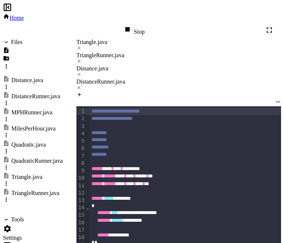
scroll to position [18, 0]
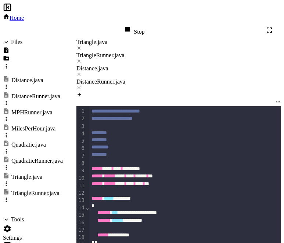
scroll to position [67, 0]
drag, startPoint x: 144, startPoint y: 88, endPoint x: 107, endPoint y: 66, distance: 42.8
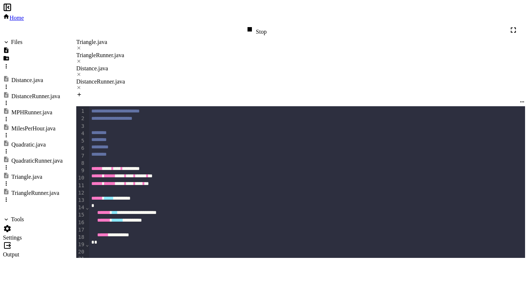
scroll to position [211, 0]
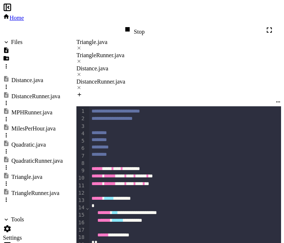
scroll to position [275, 0]
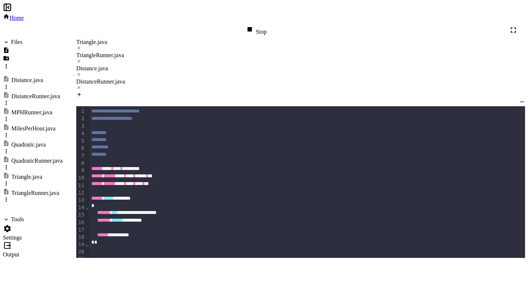
scroll to position [218, 0]
click at [290, 78] on div "DistanceRunner.java" at bounding box center [300, 81] width 449 height 7
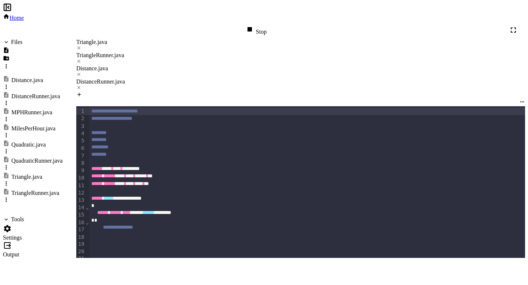
click at [81, 45] on icon at bounding box center [78, 47] width 5 height 5
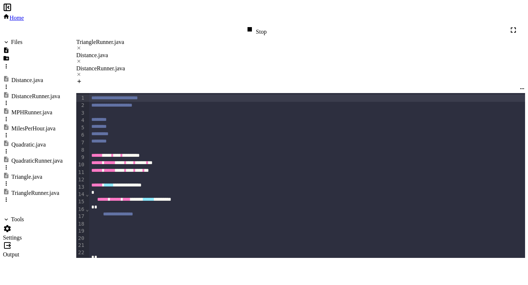
click at [81, 45] on icon at bounding box center [78, 47] width 5 height 5
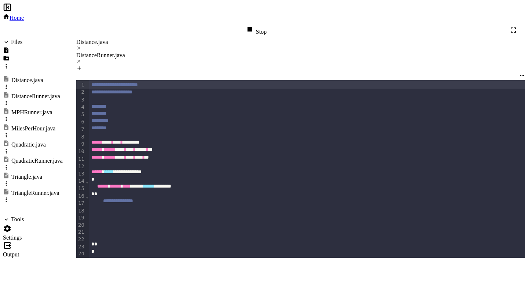
click at [29, 142] on div "Quadratic.java" at bounding box center [28, 145] width 34 height 7
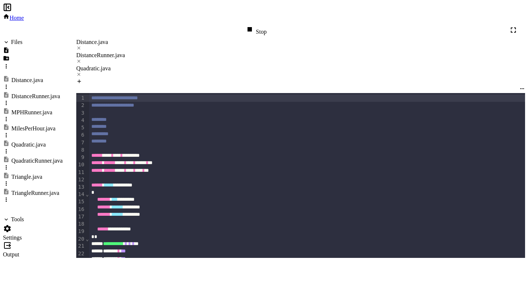
click at [30, 156] on div "QuadraticRunner.java" at bounding box center [33, 164] width 60 height 16
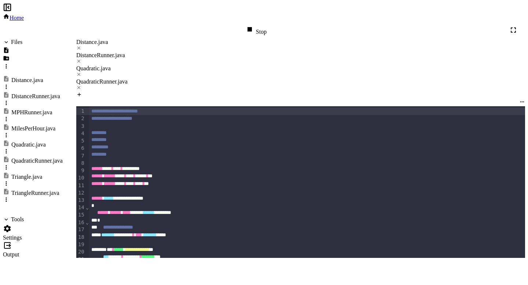
click at [153, 52] on div "DistanceRunner.java" at bounding box center [300, 55] width 449 height 7
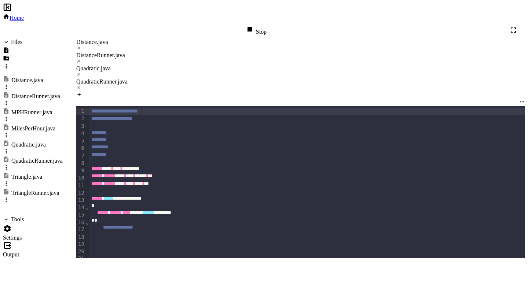
drag, startPoint x: 287, startPoint y: 23, endPoint x: 281, endPoint y: 23, distance: 6.2
click at [287, 78] on div "QuadraticRunner.java" at bounding box center [300, 81] width 449 height 7
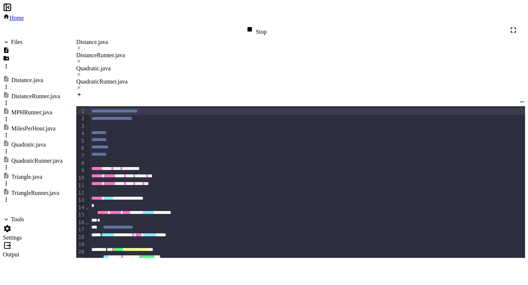
scroll to position [22, 0]
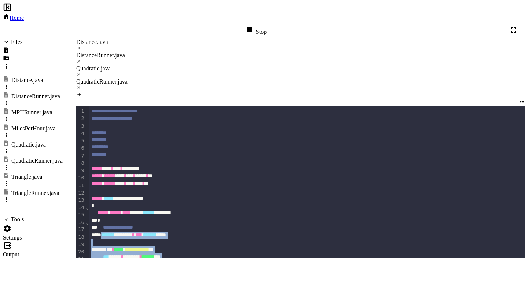
drag, startPoint x: 107, startPoint y: 140, endPoint x: 224, endPoint y: 210, distance: 135.7
copy div "**********"
click at [150, 52] on div "DistanceRunner.java" at bounding box center [300, 55] width 449 height 7
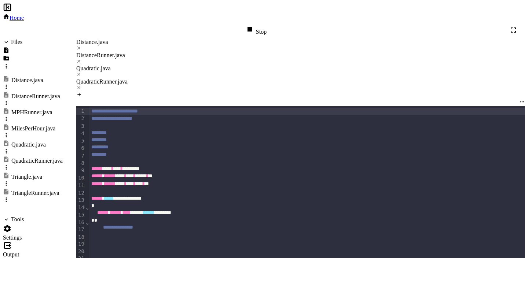
click at [133, 225] on span "**********" at bounding box center [118, 227] width 30 height 5
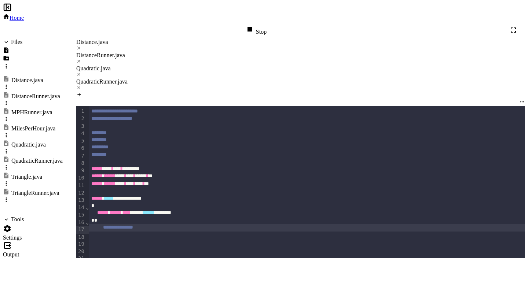
click at [125, 232] on div at bounding box center [308, 235] width 438 height 7
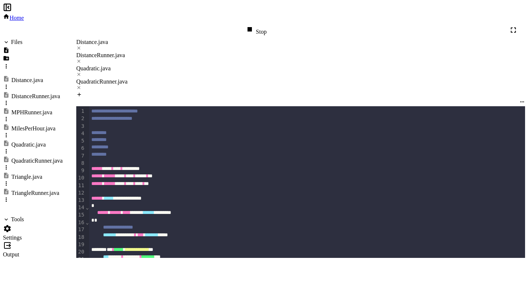
click at [104, 39] on div "Distance.java" at bounding box center [300, 42] width 449 height 7
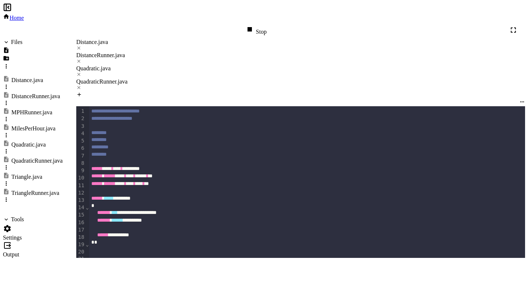
scroll to position [212, 0]
click at [165, 52] on div "DistanceRunner.java" at bounding box center [300, 55] width 449 height 7
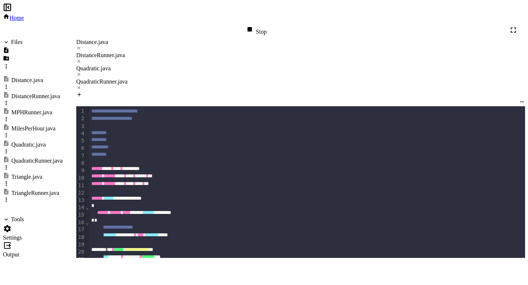
click at [41, 174] on div "Triangle.java" at bounding box center [26, 177] width 31 height 7
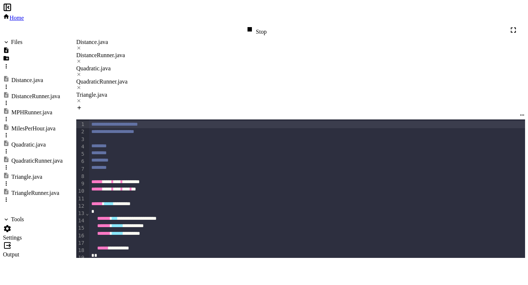
scroll to position [156, 0]
click at [228, 65] on div "Quadratic.java" at bounding box center [300, 68] width 449 height 7
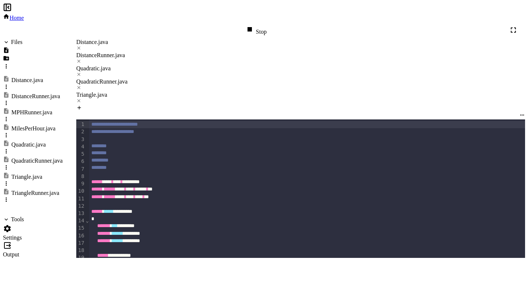
click at [99, 39] on div "Distance.java" at bounding box center [300, 42] width 449 height 7
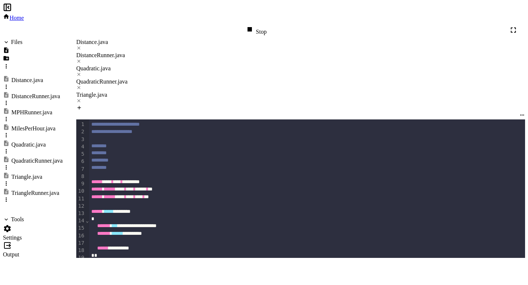
click at [153, 52] on div "DistanceRunner.java" at bounding box center [300, 55] width 449 height 7
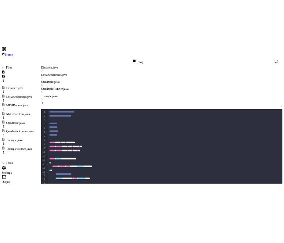
scroll to position [7, 0]
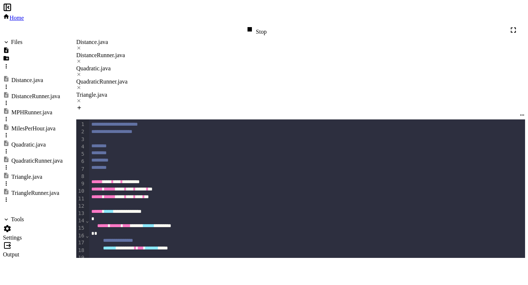
drag, startPoint x: 212, startPoint y: 223, endPoint x: 124, endPoint y: 216, distance: 87.6
drag, startPoint x: 216, startPoint y: 223, endPoint x: 114, endPoint y: 216, distance: 102.5
click at [114, 216] on div "**********" at bounding box center [308, 242] width 438 height 244
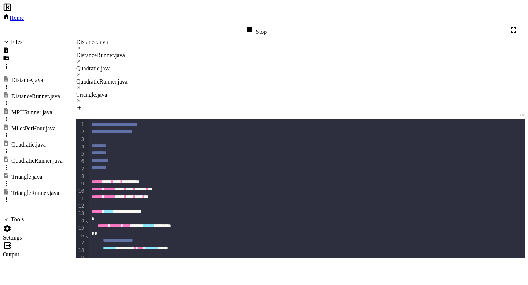
copy div "**********"
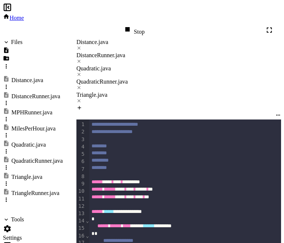
scroll to position [55, 0]
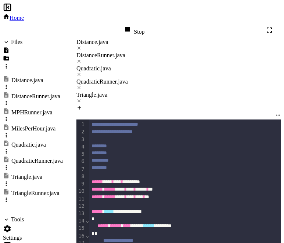
click at [105, 39] on div "Distance.java" at bounding box center [178, 42] width 204 height 7
click at [170, 52] on div "DistanceRunner.java" at bounding box center [178, 55] width 204 height 7
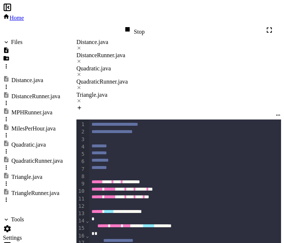
click at [144, 25] on div "Stop" at bounding box center [133, 30] width 21 height 10
click at [137, 25] on icon at bounding box center [132, 29] width 9 height 9
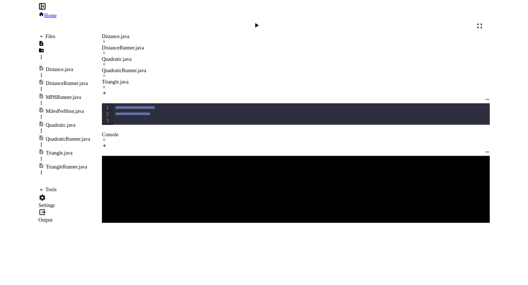
scroll to position [0, 0]
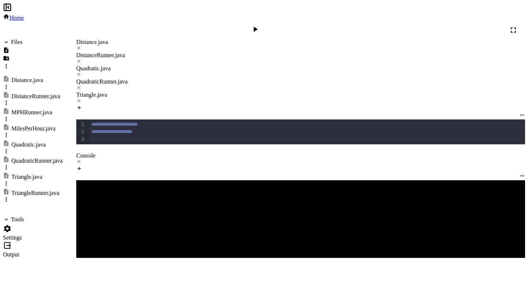
click at [113, 39] on div "Distance.java" at bounding box center [300, 42] width 449 height 7
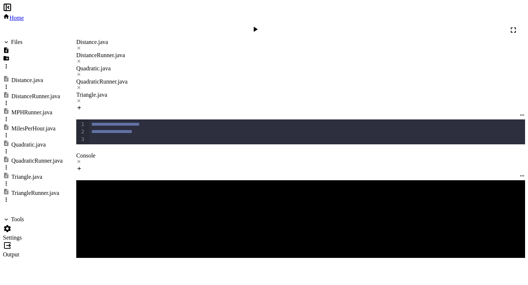
scroll to position [259, 0]
click at [260, 25] on icon at bounding box center [255, 29] width 9 height 9
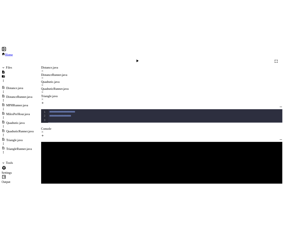
scroll to position [355, 0]
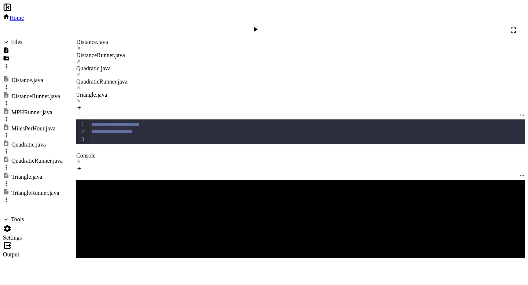
click at [262, 25] on div at bounding box center [256, 30] width 11 height 10
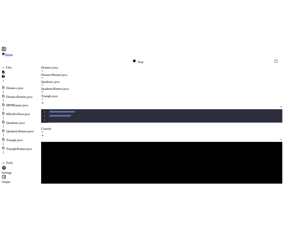
scroll to position [362, 0]
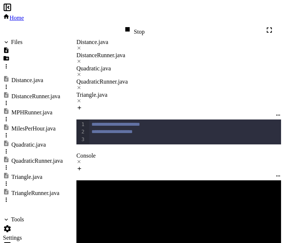
click at [165, 52] on div "DistanceRunner.java" at bounding box center [178, 55] width 204 height 7
click at [81, 159] on icon at bounding box center [78, 161] width 5 height 5
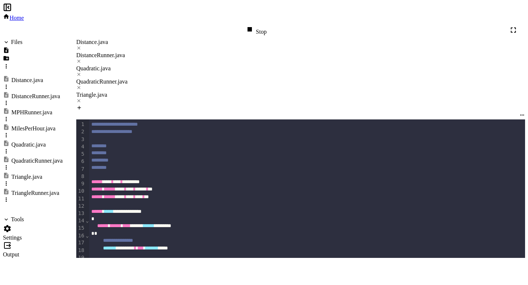
scroll to position [29, 0]
click at [286, 78] on div "QuadraticRunner.java" at bounding box center [300, 81] width 449 height 7
drag, startPoint x: 115, startPoint y: 221, endPoint x: 121, endPoint y: 217, distance: 7.6
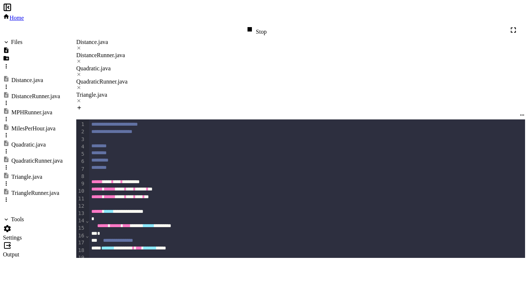
click at [155, 52] on div "DistanceRunner.java" at bounding box center [300, 55] width 449 height 7
click at [32, 174] on div "Triangle.java" at bounding box center [26, 177] width 31 height 7
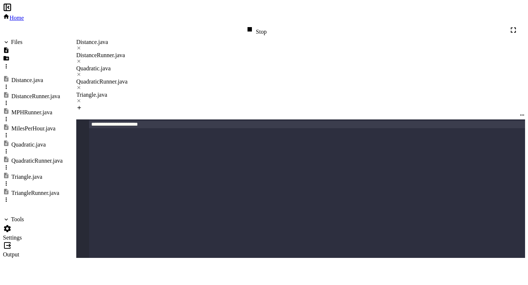
scroll to position [212, 0]
click at [81, 98] on icon at bounding box center [78, 100] width 5 height 5
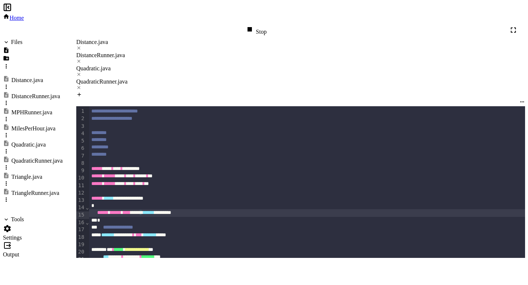
click at [275, 209] on div "****** ****** **** **** * ****** ******* *" at bounding box center [308, 212] width 438 height 7
click at [98, 39] on div "Distance.java" at bounding box center [300, 42] width 449 height 7
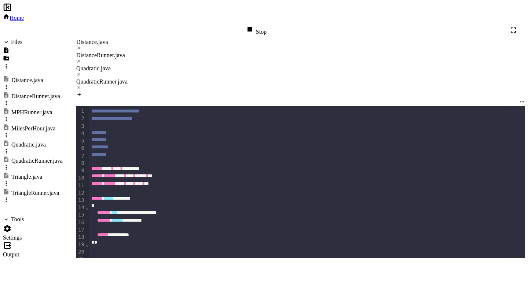
scroll to position [218, 0]
click at [148, 52] on div "DistanceRunner.java" at bounding box center [300, 55] width 449 height 7
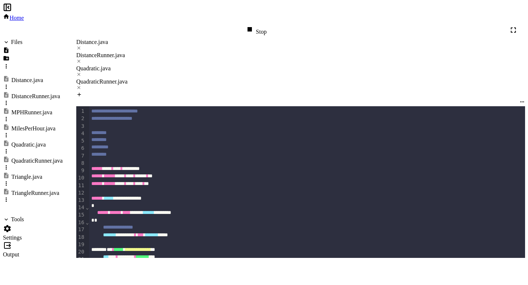
click at [102, 39] on div "Distance.java" at bounding box center [300, 42] width 449 height 7
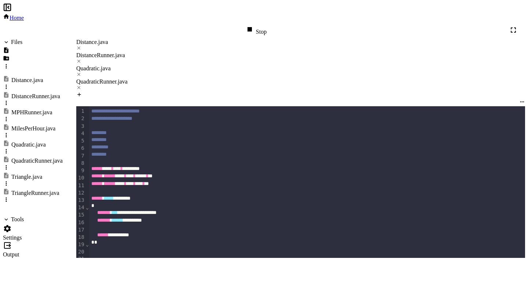
drag, startPoint x: 141, startPoint y: 156, endPoint x: 176, endPoint y: 155, distance: 35.2
copy div "**********"
click at [158, 52] on div "DistanceRunner.java" at bounding box center [300, 55] width 449 height 7
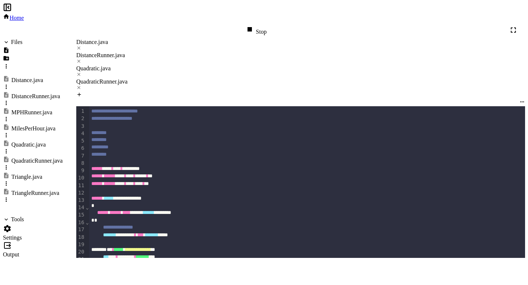
click at [103, 39] on div "Distance.java" at bounding box center [300, 45] width 449 height 13
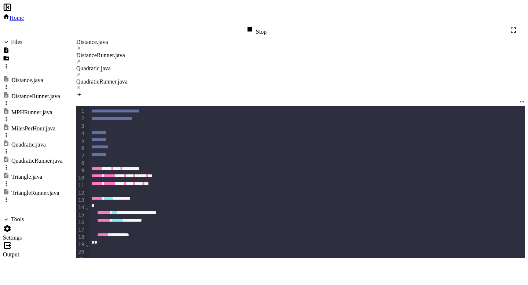
click at [160, 52] on div "DistanceRunner.java" at bounding box center [300, 55] width 449 height 7
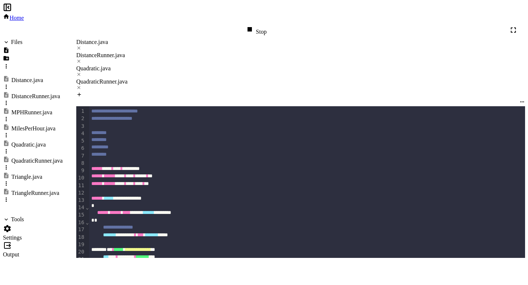
click at [267, 25] on div "Stop" at bounding box center [255, 30] width 21 height 10
click at [262, 25] on div at bounding box center [256, 30] width 11 height 10
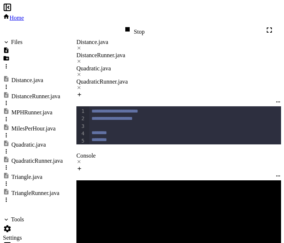
click at [12, 224] on icon at bounding box center [7, 228] width 9 height 9
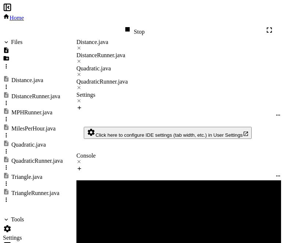
click at [108, 156] on div "QuadraticRunner.java" at bounding box center [112, 159] width 47 height 6
click at [110, 180] on li "DistanceRunner.java" at bounding box center [123, 183] width 51 height 7
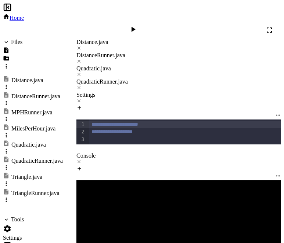
click at [137, 25] on icon at bounding box center [132, 29] width 9 height 9
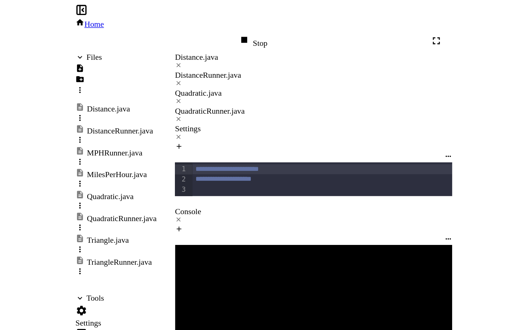
scroll to position [225, 0]
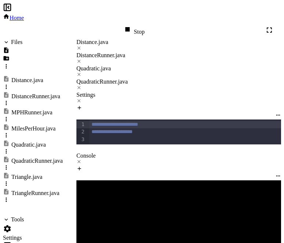
click at [117, 166] on div at bounding box center [178, 169] width 204 height 7
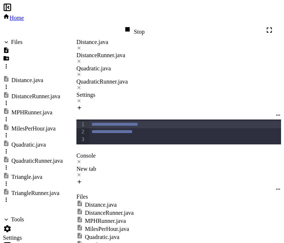
click at [93, 153] on div "Console" at bounding box center [178, 156] width 204 height 7
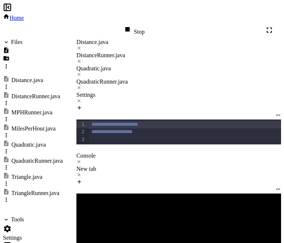
click at [81, 172] on icon at bounding box center [78, 174] width 5 height 5
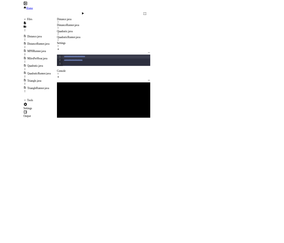
scroll to position [181, 0]
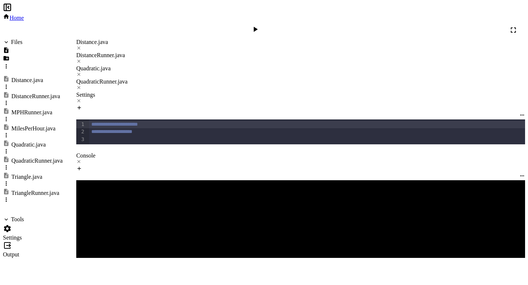
click at [102, 39] on div "Distance.java" at bounding box center [300, 42] width 449 height 7
click at [81, 161] on icon at bounding box center [78, 161] width 5 height 5
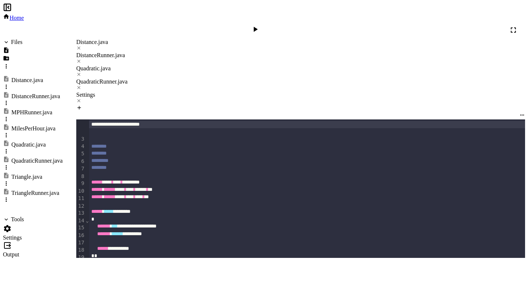
scroll to position [217, 0]
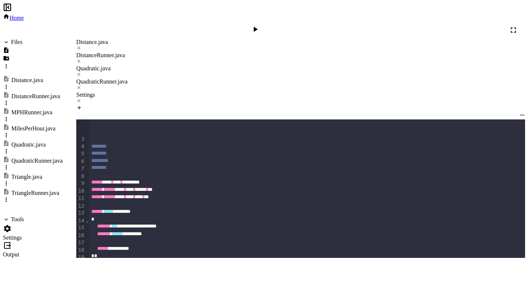
click at [260, 25] on icon at bounding box center [255, 29] width 9 height 9
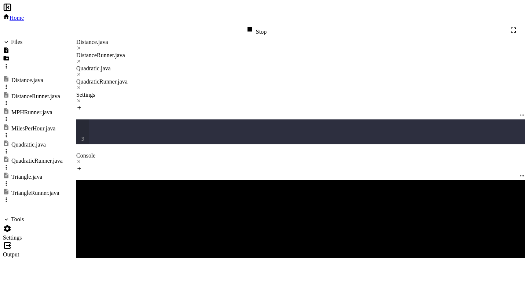
click at [267, 25] on div "Stop" at bounding box center [255, 30] width 21 height 10
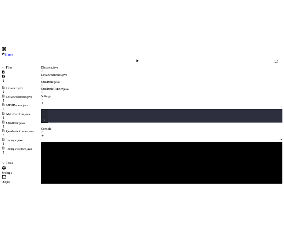
scroll to position [296, 0]
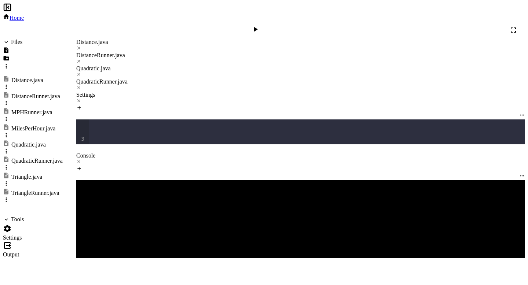
click at [262, 25] on div at bounding box center [256, 30] width 11 height 10
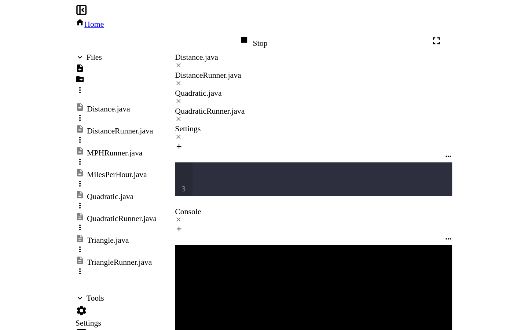
scroll to position [303, 0]
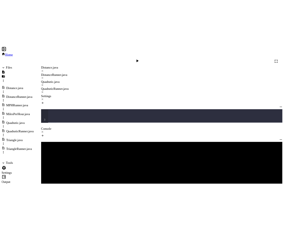
scroll to position [331, 0]
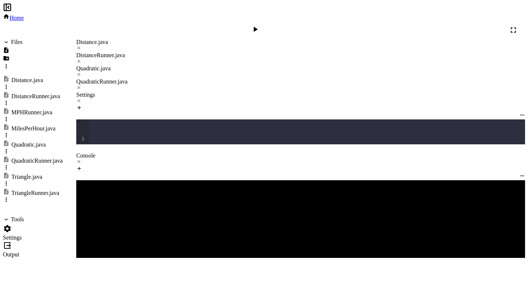
click at [260, 25] on icon at bounding box center [255, 29] width 9 height 9
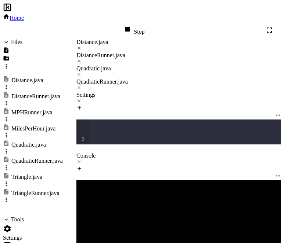
scroll to position [339, 0]
click at [144, 25] on div "Stop" at bounding box center [133, 30] width 21 height 10
click at [137, 25] on icon at bounding box center [132, 29] width 9 height 9
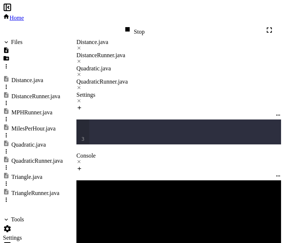
click at [81, 159] on icon at bounding box center [78, 161] width 5 height 5
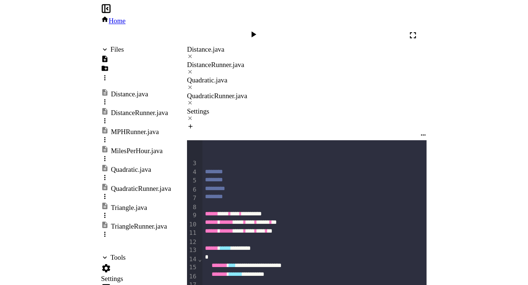
scroll to position [173, 0]
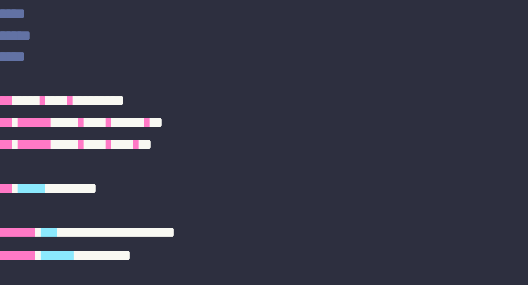
drag, startPoint x: 172, startPoint y: 214, endPoint x: 248, endPoint y: 215, distance: 76.3
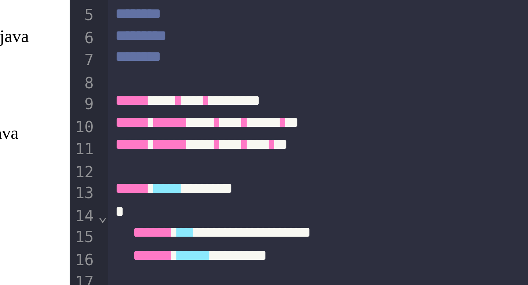
scroll to position [174, 0]
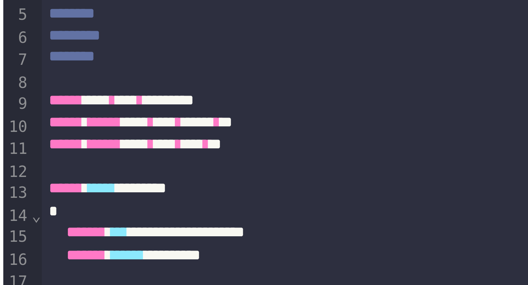
drag, startPoint x: 187, startPoint y: 214, endPoint x: 189, endPoint y: 223, distance: 9.2
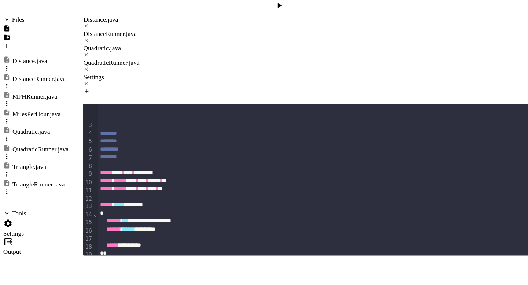
scroll to position [0, 0]
